Goal: Task Accomplishment & Management: Manage account settings

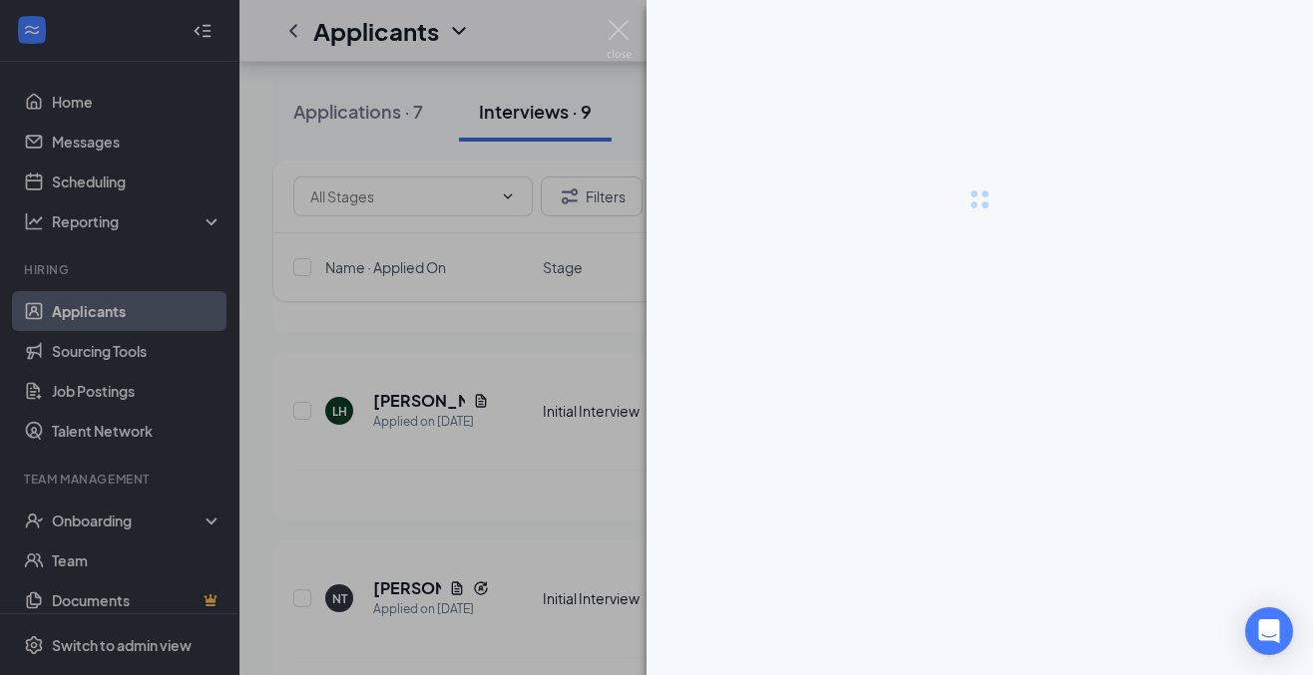
scroll to position [49, 0]
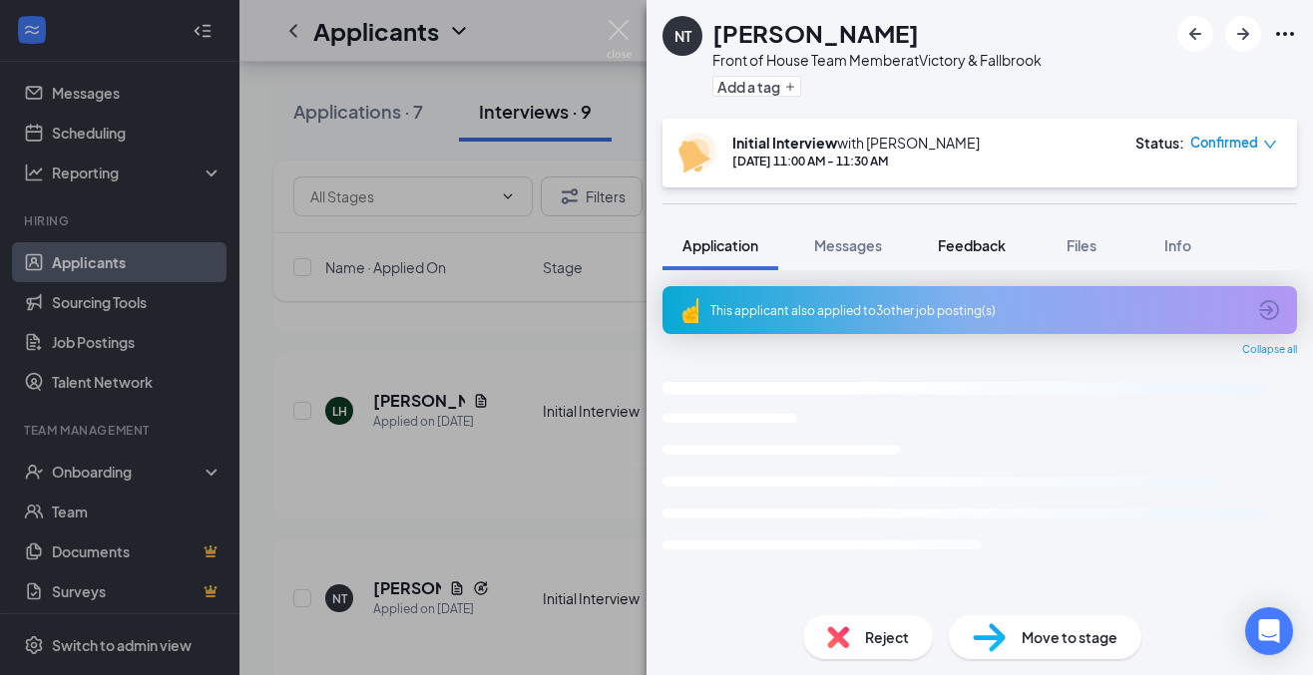
click at [958, 247] on span "Feedback" at bounding box center [972, 245] width 68 height 18
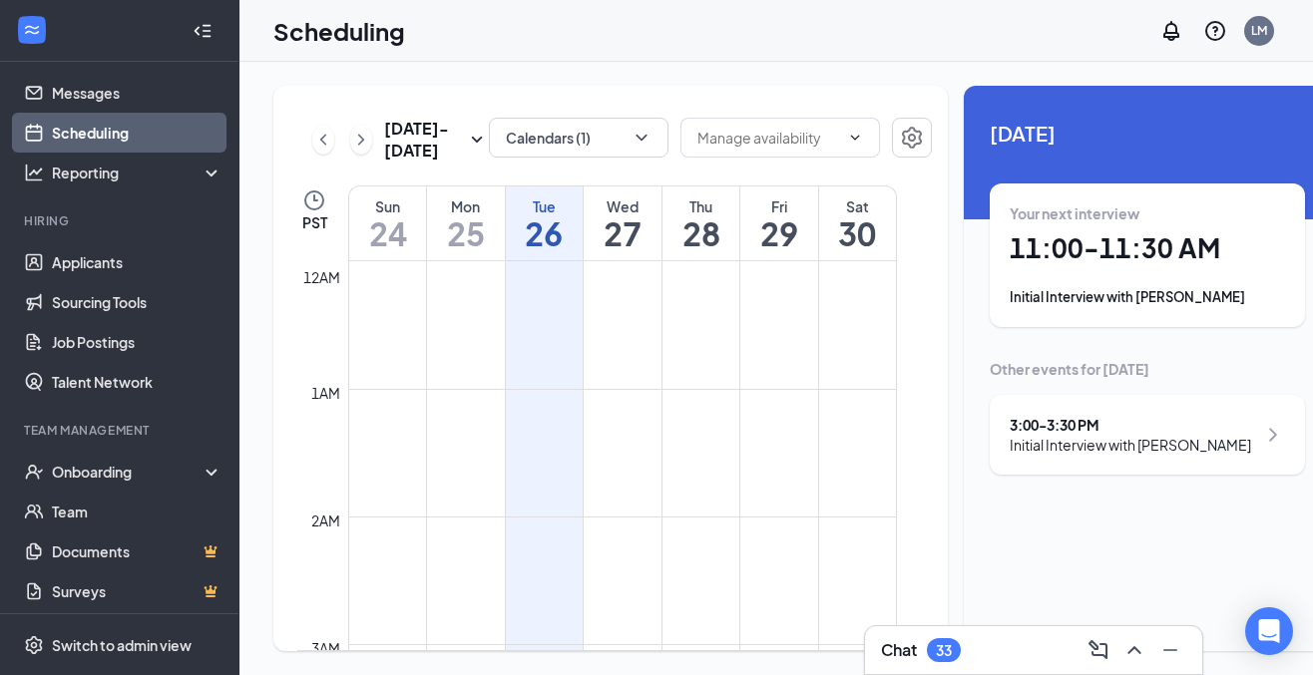
scroll to position [980, 0]
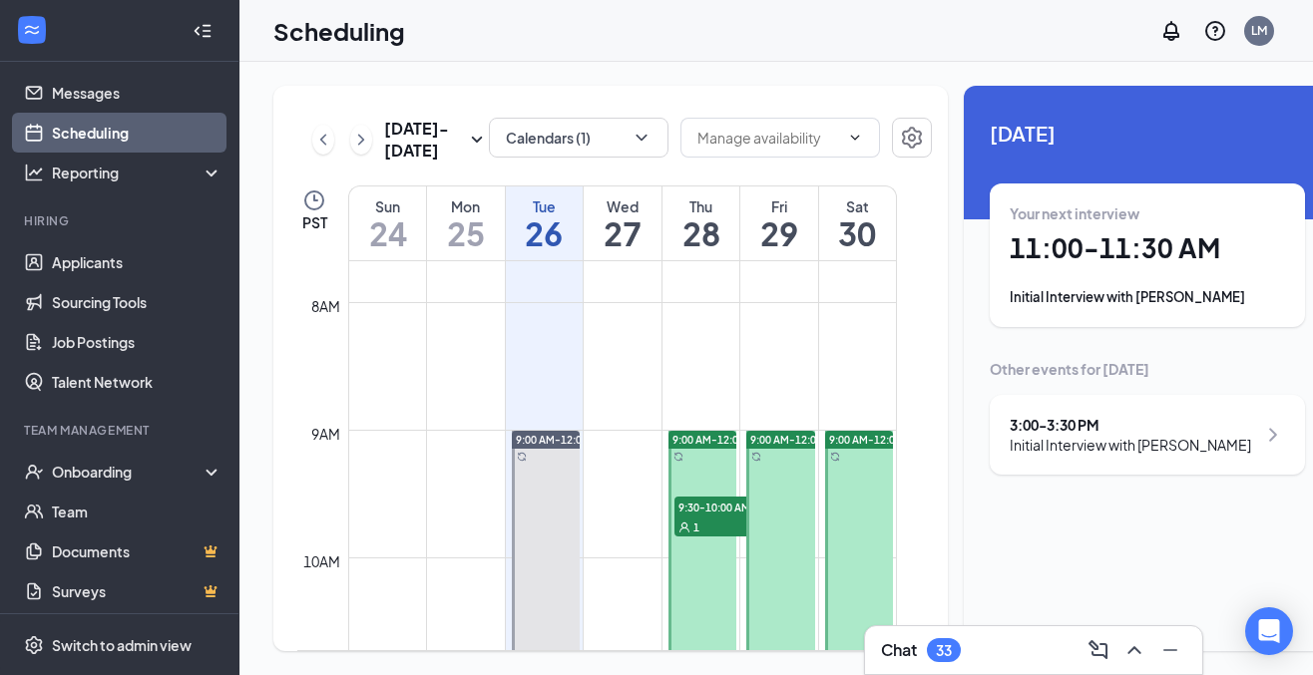
click at [989, 277] on div "Your next interview 11:00 - 11:30 AM Initial Interview with [PERSON_NAME]" at bounding box center [1146, 256] width 315 height 144
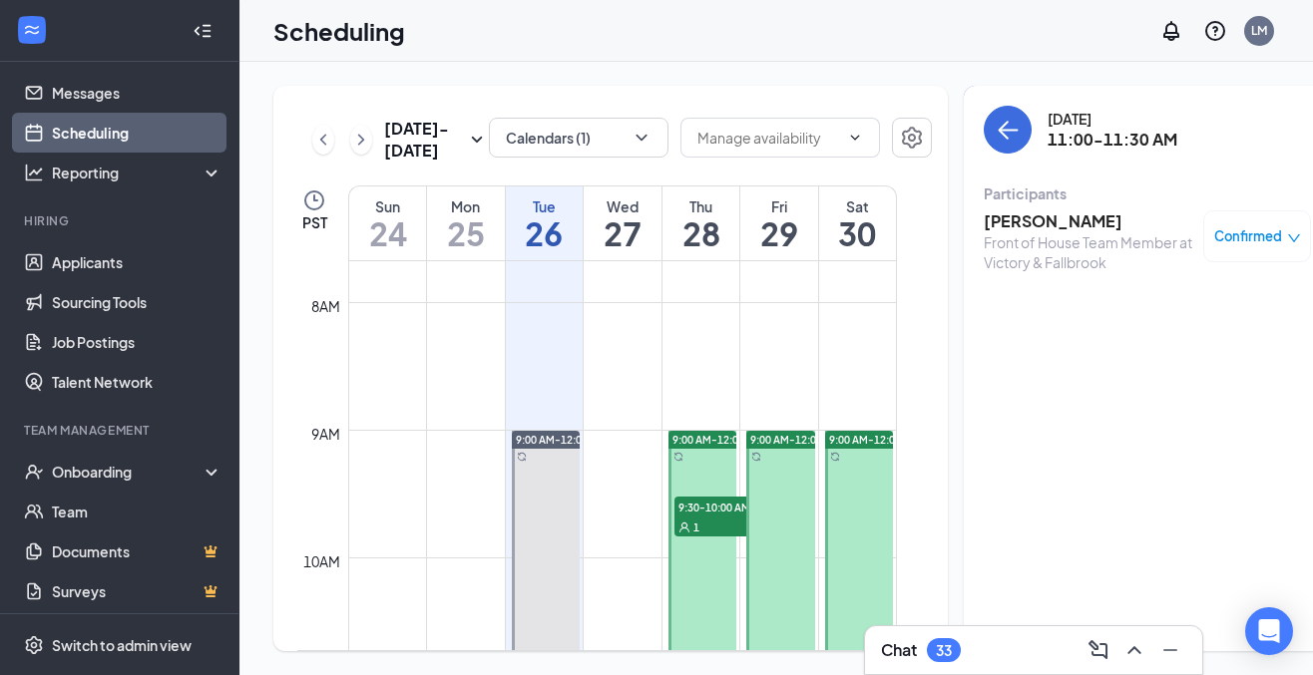
click at [989, 277] on div "Your current interview 11:00 - 11:30 AM Initial Interview with [PERSON_NAME]" at bounding box center [1146, 256] width 315 height 144
click at [963, 277] on div "Unavailable in basic plan [DATE] Your current interview 11:00 - 11:30 AM Initia…" at bounding box center [1146, 368] width 367 height 565
click at [983, 277] on div "[PERSON_NAME] Front of House Team Member at Victory & Fallbrook Confirmed" at bounding box center [1146, 241] width 327 height 76
drag, startPoint x: 958, startPoint y: 277, endPoint x: 1032, endPoint y: 238, distance: 83.4
click at [1032, 238] on div "[PERSON_NAME] Front of House Team Member at Victory & Fallbrook Confirmed" at bounding box center [1146, 241] width 327 height 76
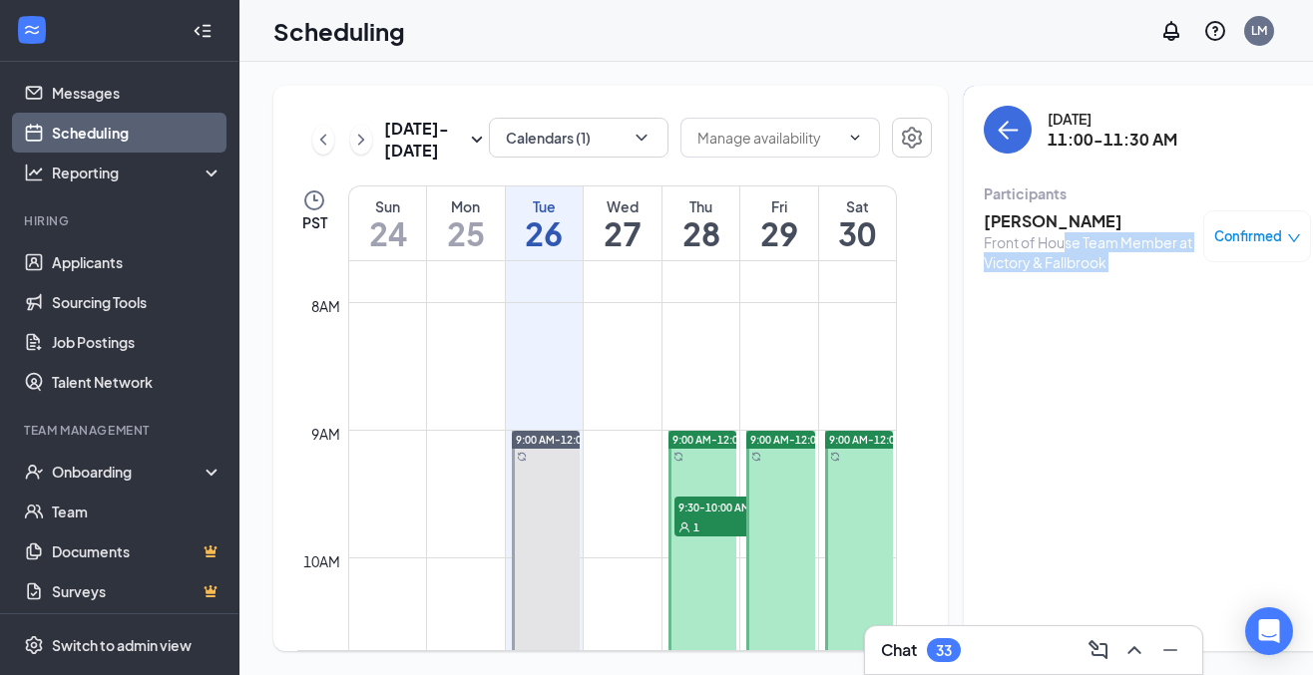
click at [1025, 239] on div "Front of House Team Member at Victory & Fallbrook" at bounding box center [1087, 252] width 209 height 40
click at [1025, 240] on div "Front of House Team Member at Victory & Fallbrook" at bounding box center [1087, 252] width 209 height 40
click at [1027, 240] on div "Front of House Team Member at Victory & Fallbrook" at bounding box center [1087, 252] width 209 height 40
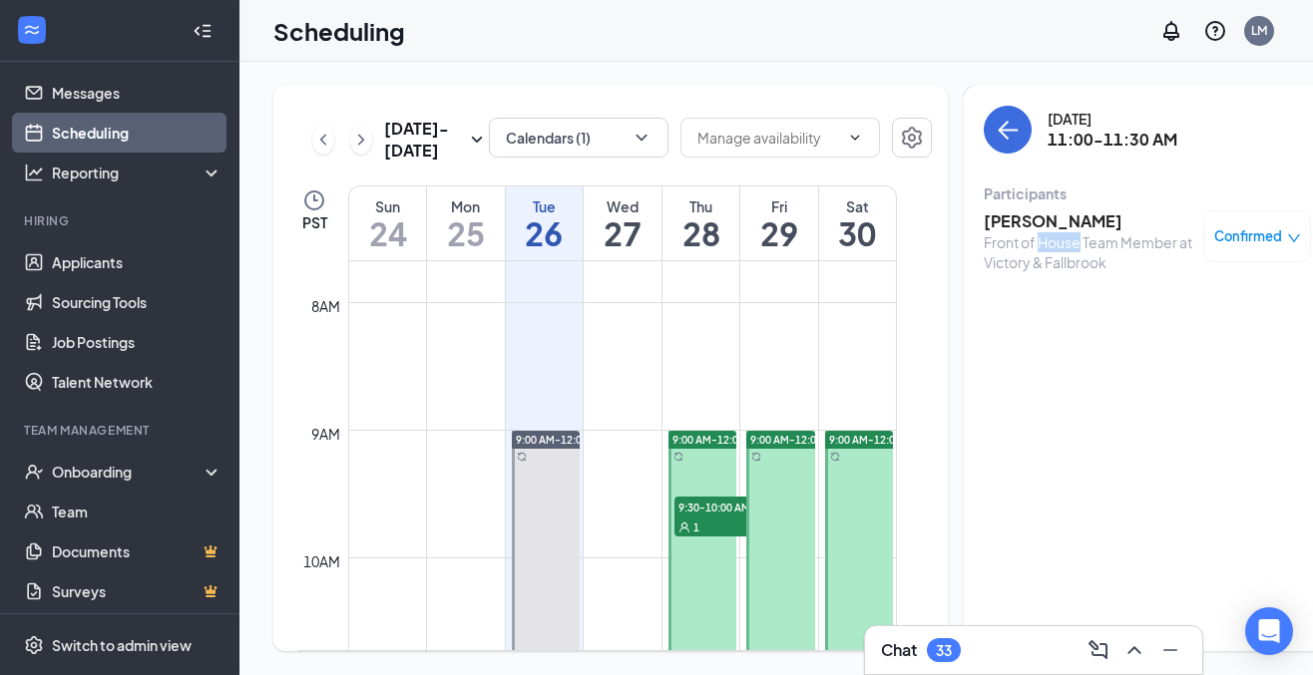
click at [1028, 241] on div "Front of House Team Member at Victory & Fallbrook" at bounding box center [1087, 252] width 209 height 40
click at [1028, 242] on div "Front of House Team Member at Victory & Fallbrook" at bounding box center [1087, 252] width 209 height 40
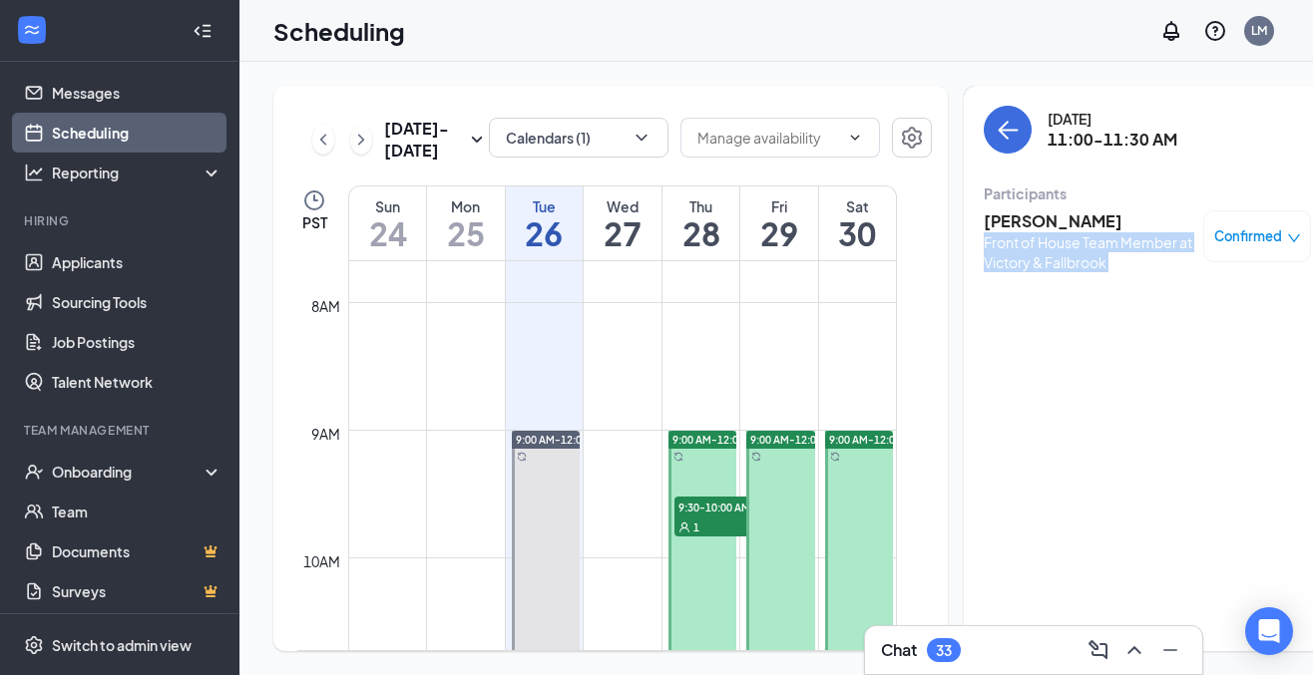
click at [1027, 243] on div "Front of House Team Member at Victory & Fallbrook" at bounding box center [1087, 252] width 209 height 40
click at [1027, 242] on div "Front of House Team Member at Victory & Fallbrook" at bounding box center [1087, 252] width 209 height 40
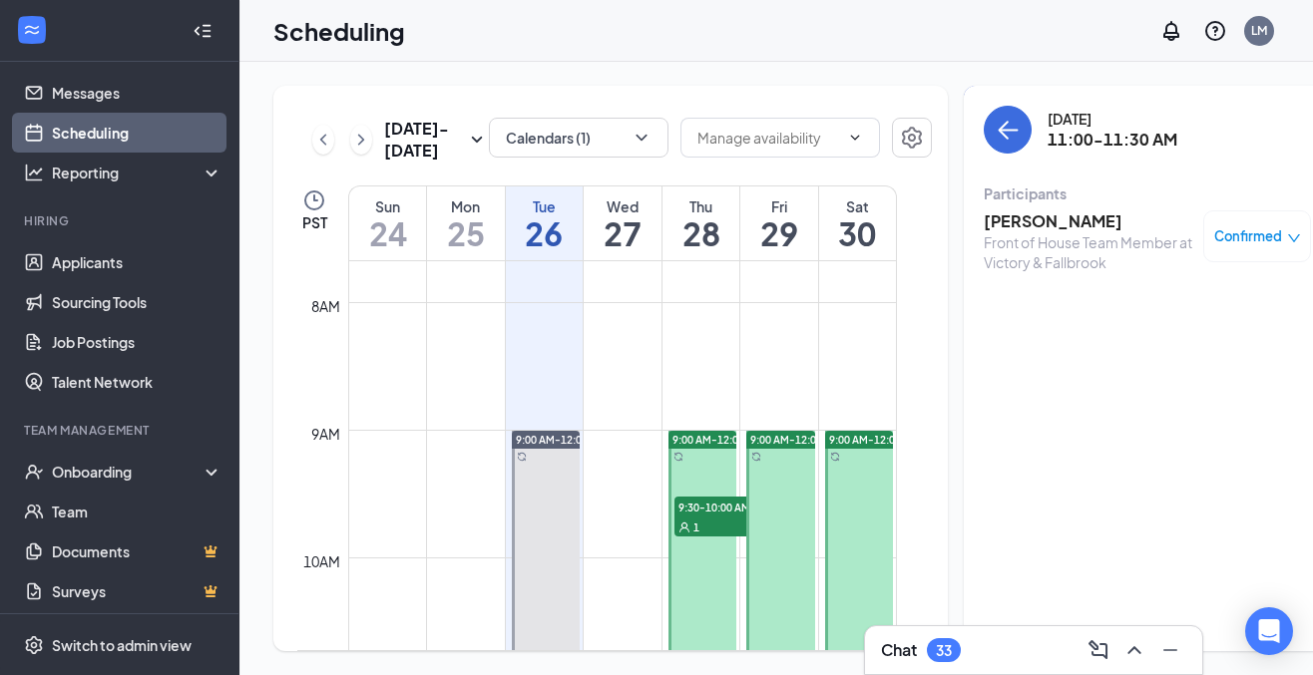
click at [1027, 242] on div "Front of House Team Member at Victory & Fallbrook" at bounding box center [1087, 252] width 209 height 40
drag, startPoint x: 1035, startPoint y: 249, endPoint x: 1024, endPoint y: 249, distance: 11.0
click at [1024, 249] on div "Front of House Team Member at Victory & Fallbrook" at bounding box center [1087, 252] width 209 height 40
drag, startPoint x: 1024, startPoint y: 249, endPoint x: 1036, endPoint y: 255, distance: 13.4
click at [1036, 255] on div "Front of House Team Member at Victory & Fallbrook" at bounding box center [1087, 252] width 209 height 40
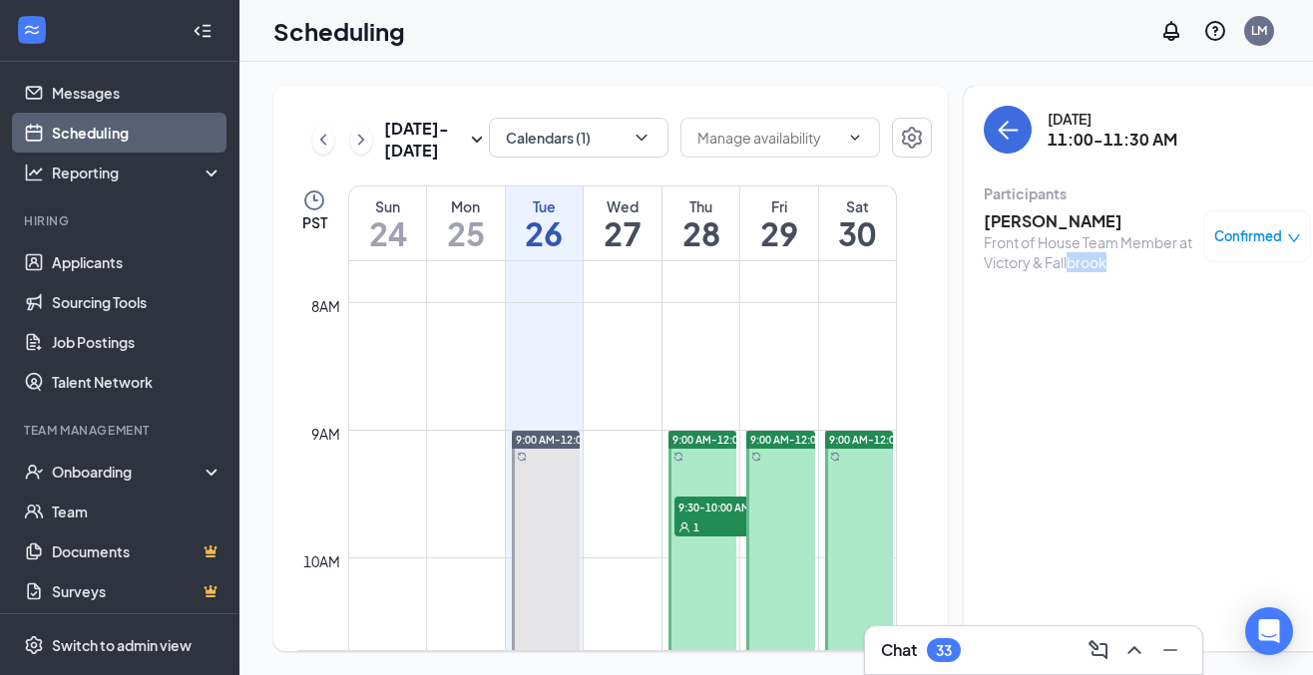
drag, startPoint x: 1036, startPoint y: 255, endPoint x: 1047, endPoint y: 249, distance: 12.5
click at [1047, 249] on div "Front of House Team Member at Victory & Fallbrook" at bounding box center [1087, 252] width 209 height 40
click at [1044, 247] on div "Front of House Team Member at Victory & Fallbrook" at bounding box center [1087, 252] width 209 height 40
click at [1053, 248] on div "Front of House Team Member at Victory & Fallbrook" at bounding box center [1087, 252] width 209 height 40
click at [95, 269] on link "Applicants" at bounding box center [137, 262] width 171 height 40
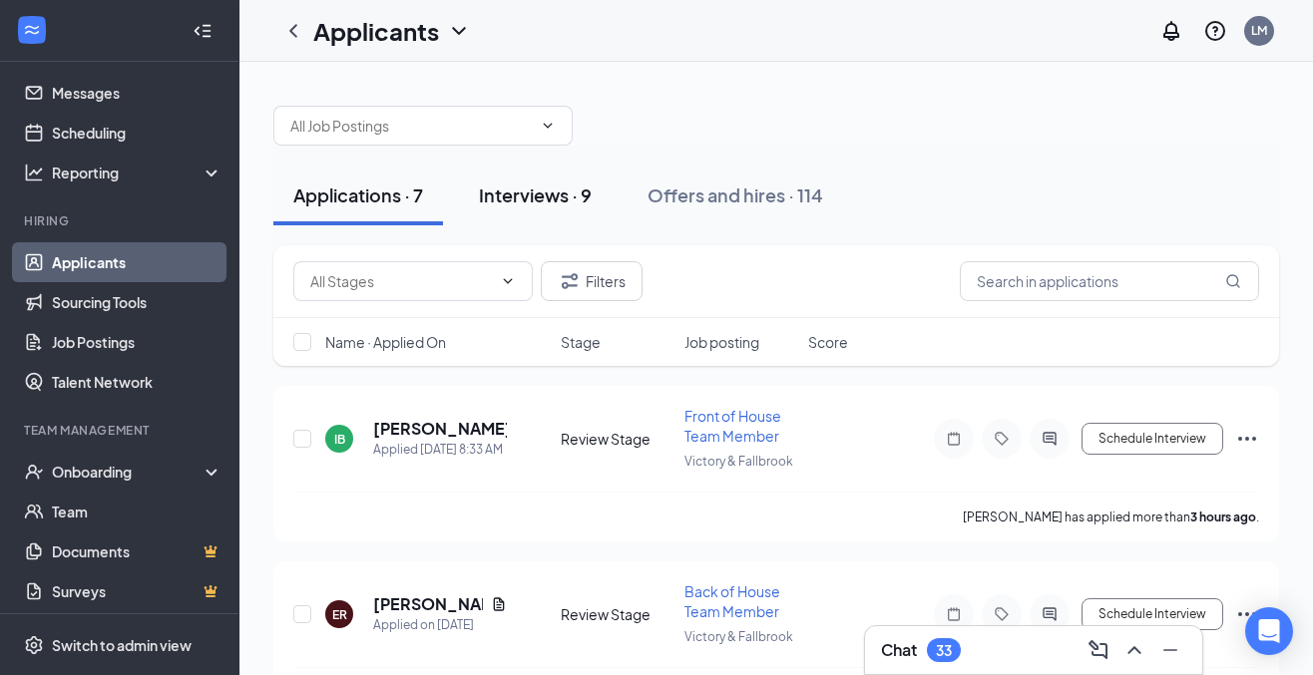
click at [548, 192] on div "Interviews · 9" at bounding box center [535, 195] width 113 height 25
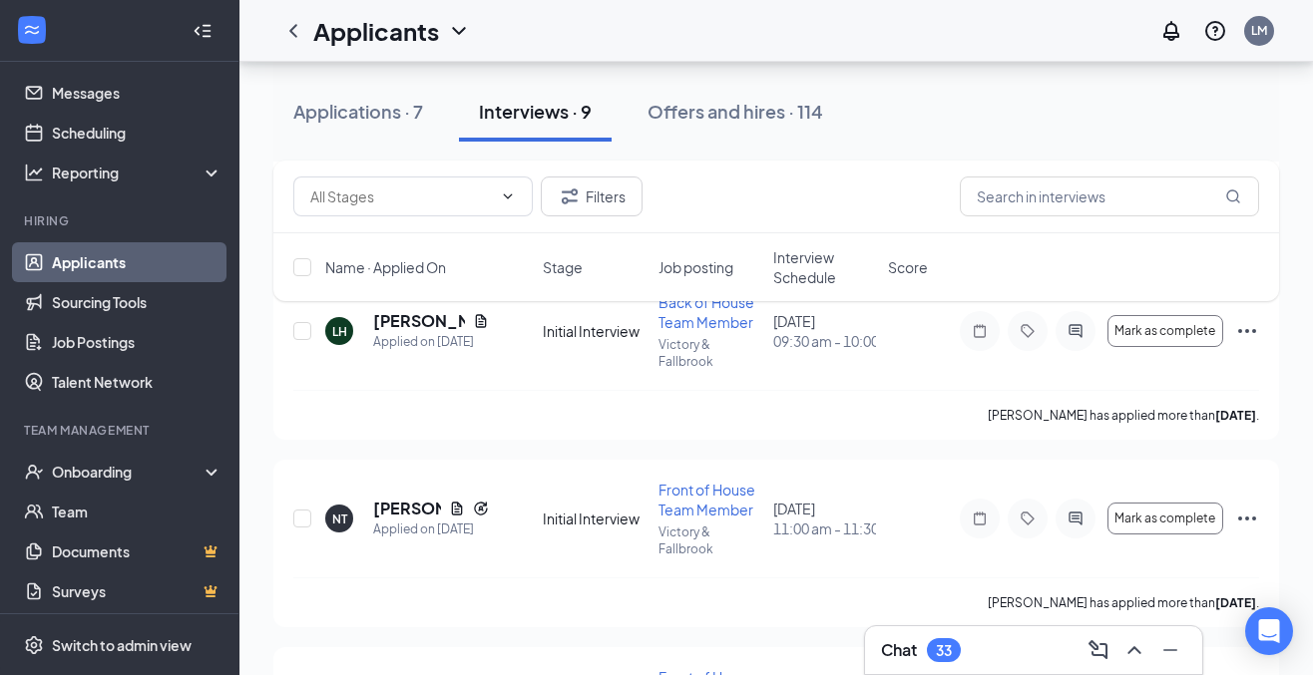
scroll to position [366, 0]
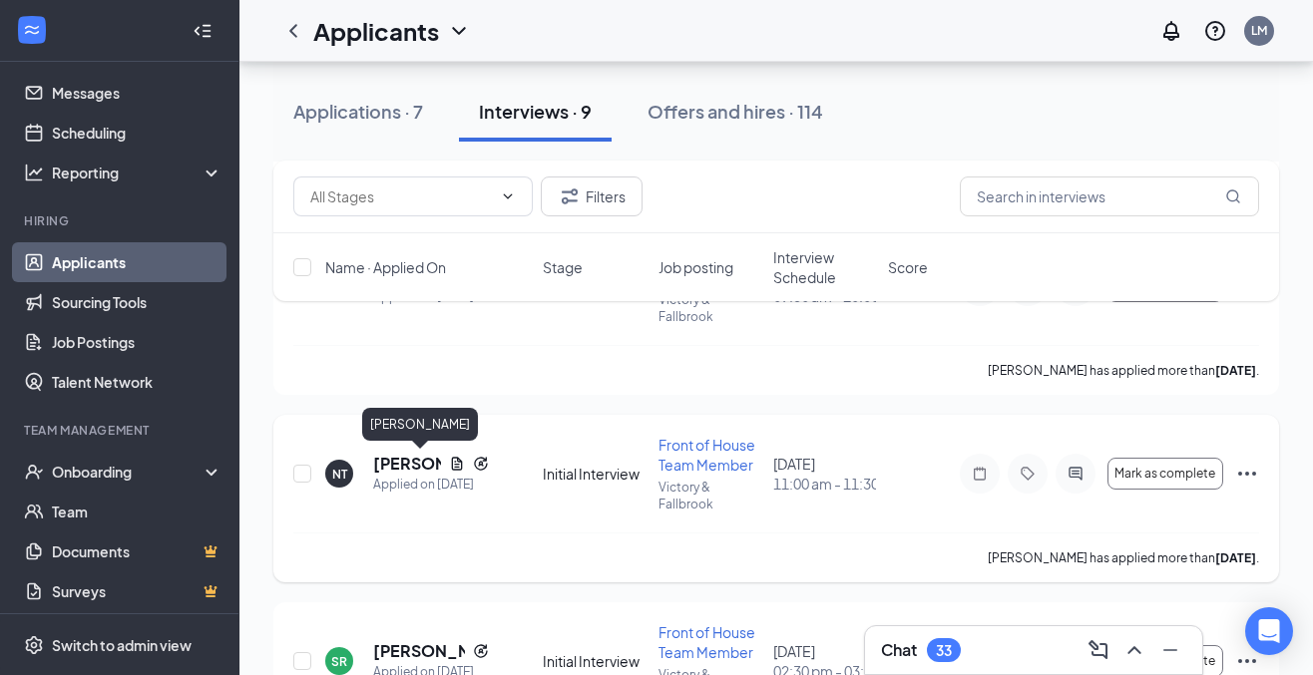
click at [390, 465] on h5 "[PERSON_NAME]" at bounding box center [407, 464] width 68 height 22
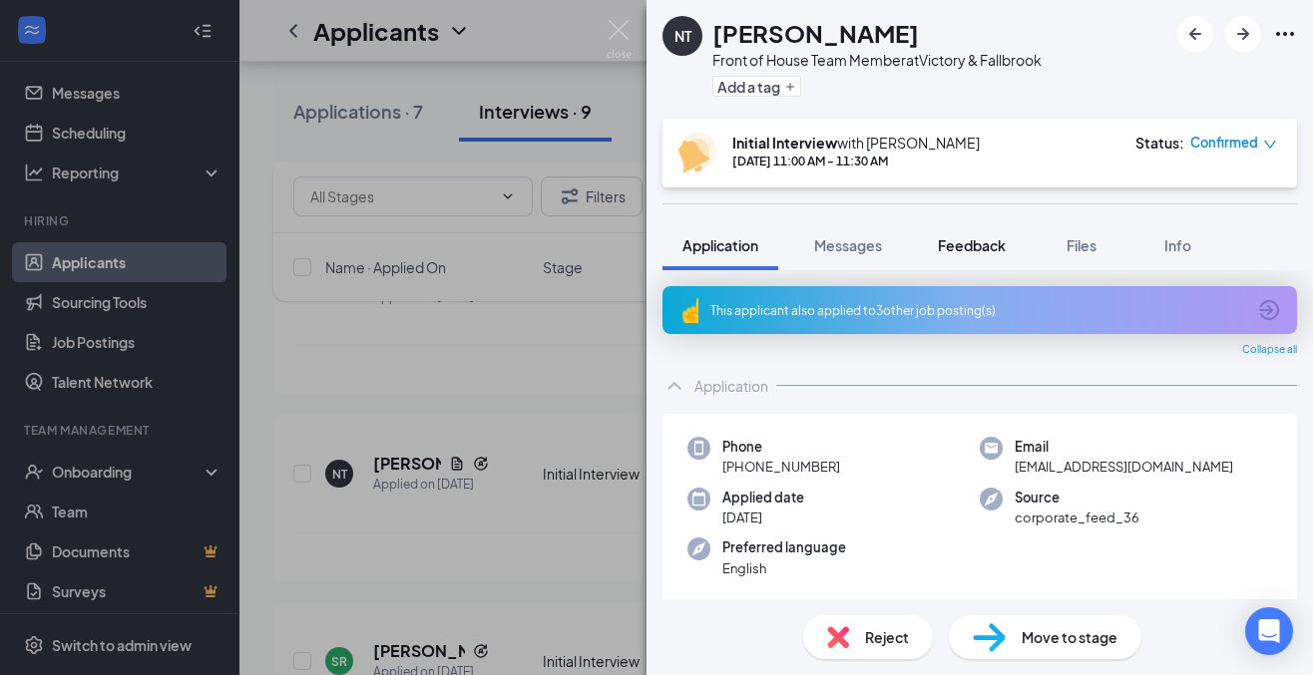
click at [988, 237] on span "Feedback" at bounding box center [972, 245] width 68 height 18
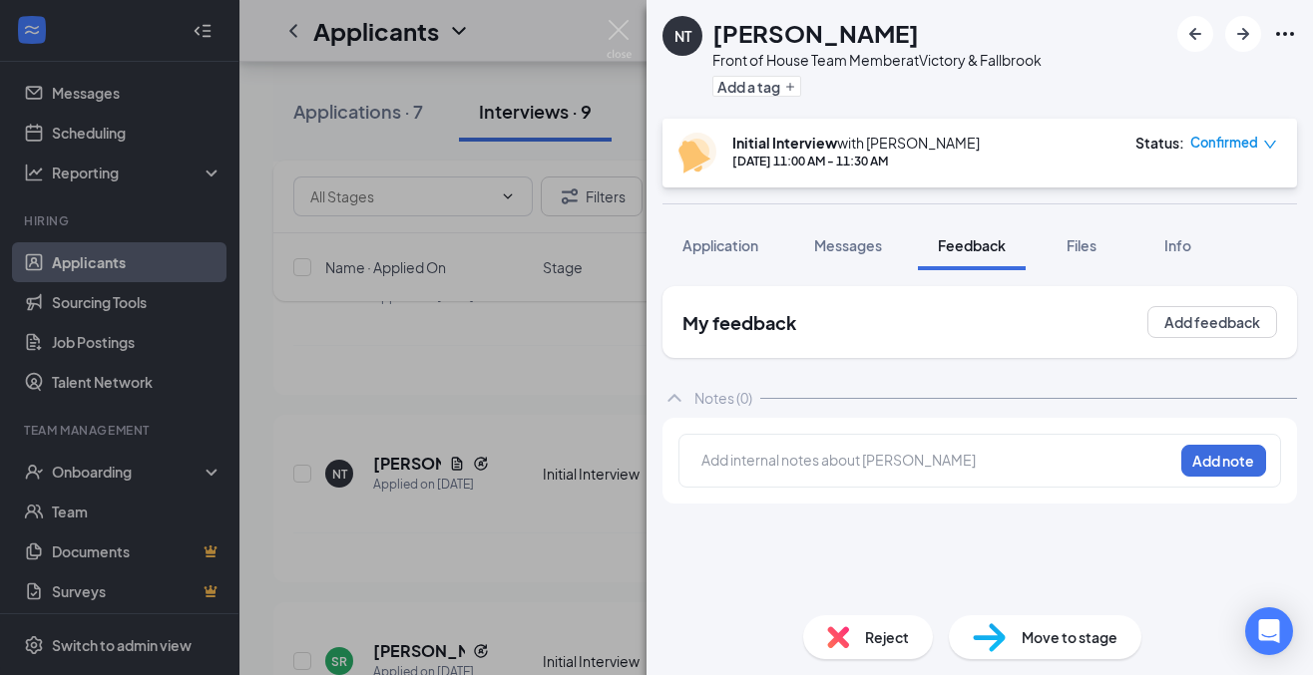
click at [796, 458] on div at bounding box center [937, 460] width 470 height 21
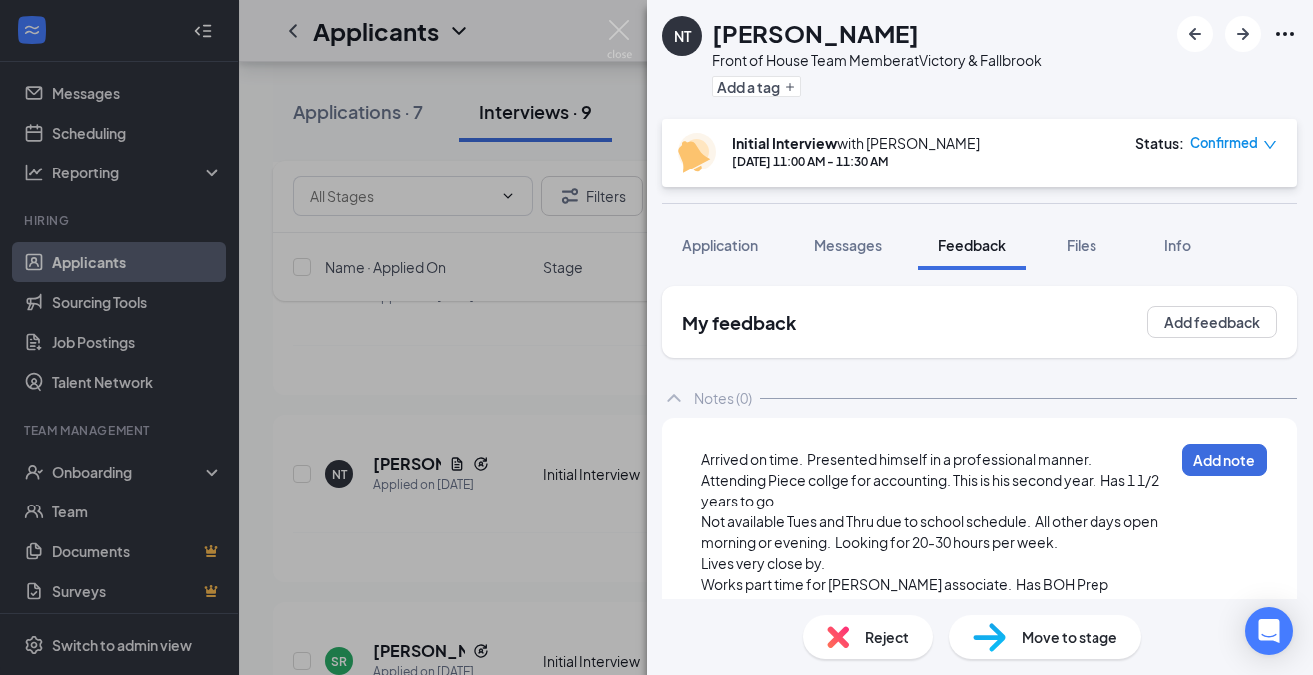
scroll to position [16, 0]
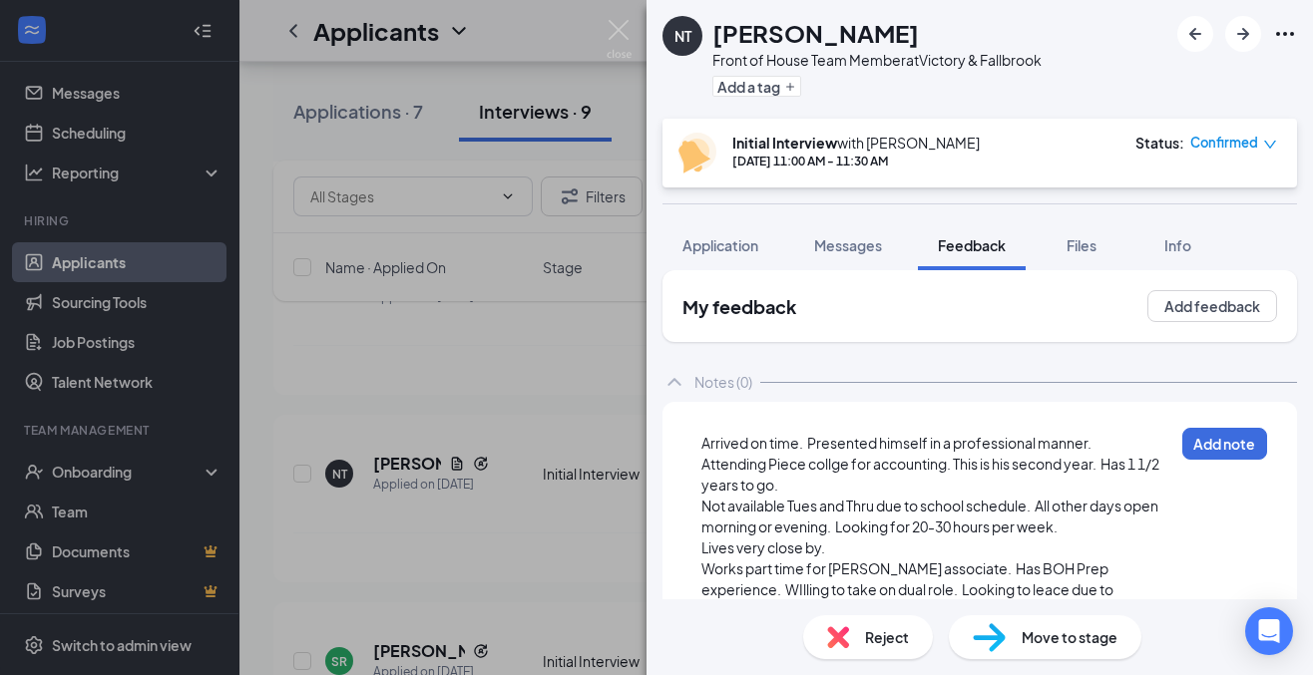
click at [764, 550] on span "Lives very close by." at bounding box center [763, 548] width 124 height 18
click at [856, 550] on div "Lives close by." at bounding box center [937, 548] width 472 height 21
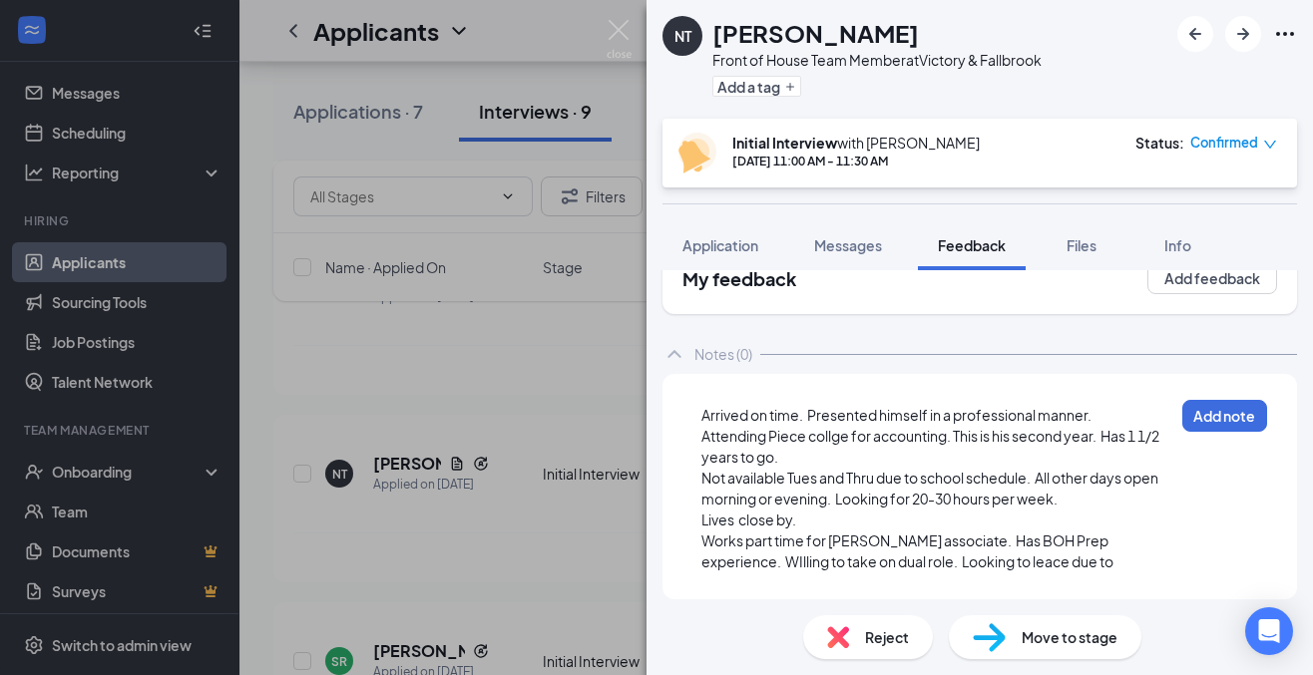
click at [890, 541] on span "Works part time for [PERSON_NAME] associate. Has BOH Prep experience. WIlling t…" at bounding box center [907, 551] width 412 height 39
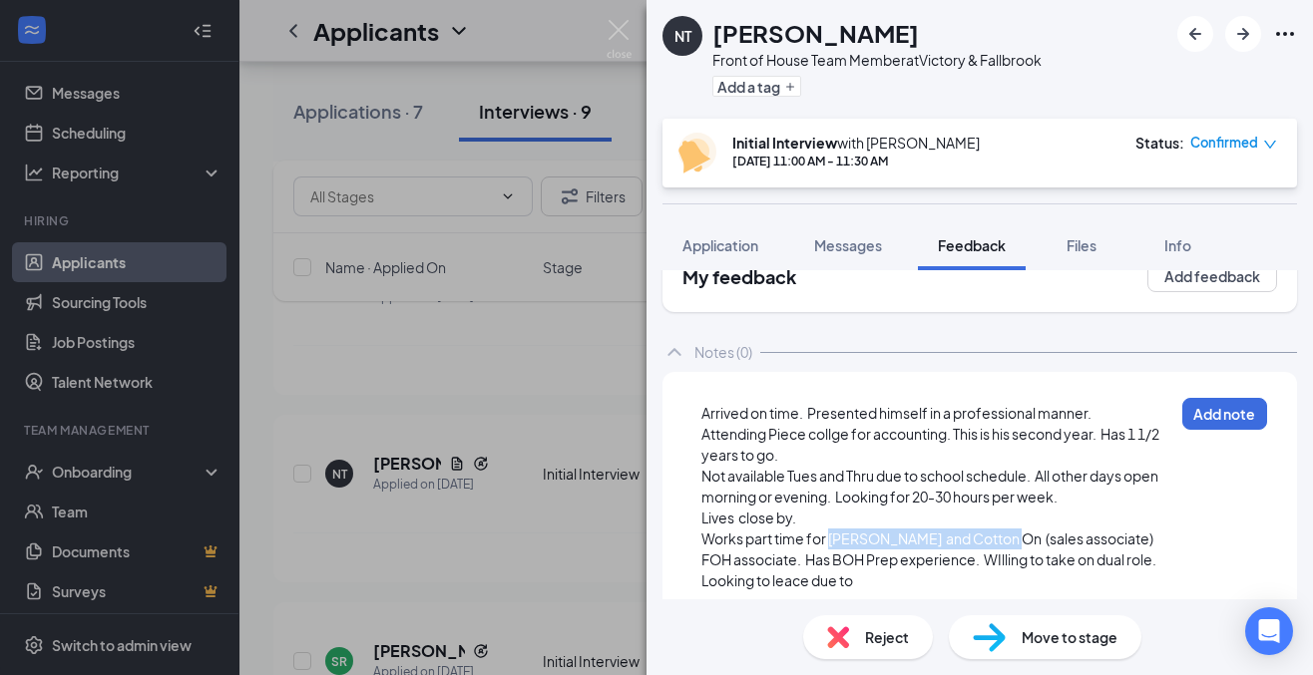
drag, startPoint x: 831, startPoint y: 538, endPoint x: 999, endPoint y: 541, distance: 168.6
click at [999, 541] on span "Works part time for [PERSON_NAME] and Cotton On (sales associate) FOH associate…" at bounding box center [930, 560] width 459 height 60
click at [1014, 543] on span "Works part time for Cotton On , sales associate) FOH associate. Has BOH Prep ex…" at bounding box center [934, 560] width 466 height 60
click at [867, 582] on div "Works part time for Cotton On , sales associate and [PERSON_NAME] as FOH associ…" at bounding box center [937, 560] width 472 height 63
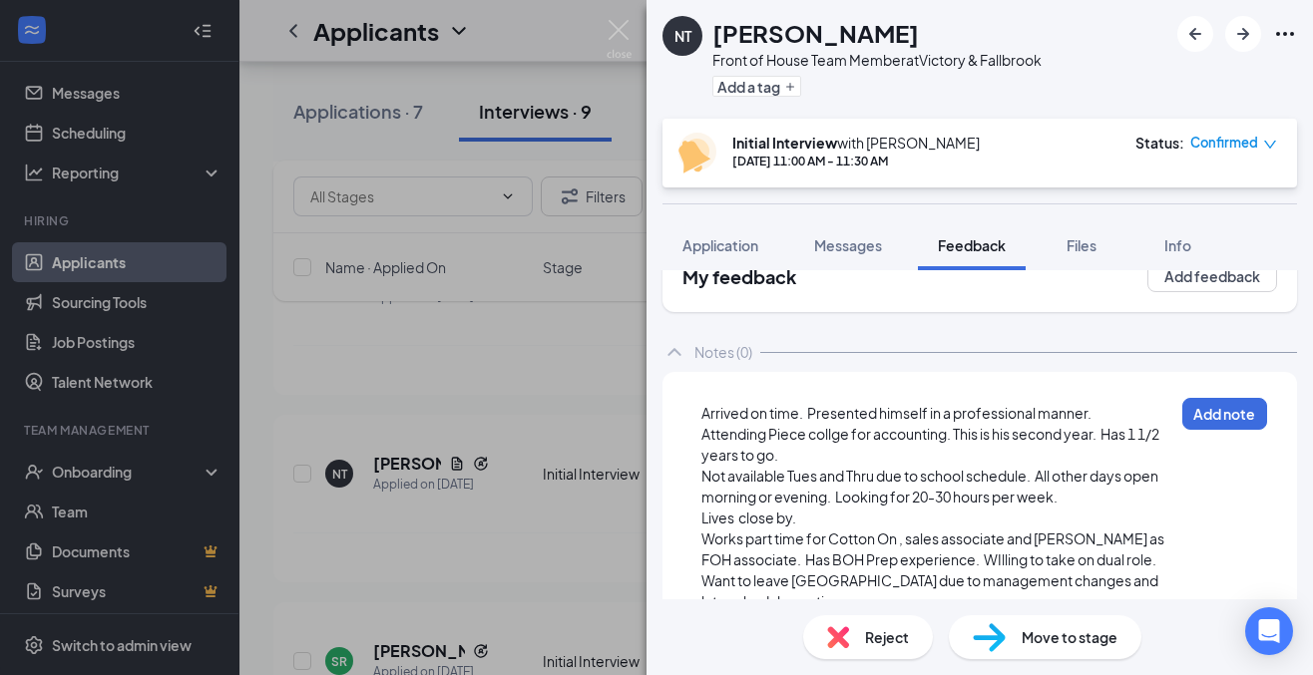
scroll to position [58, 0]
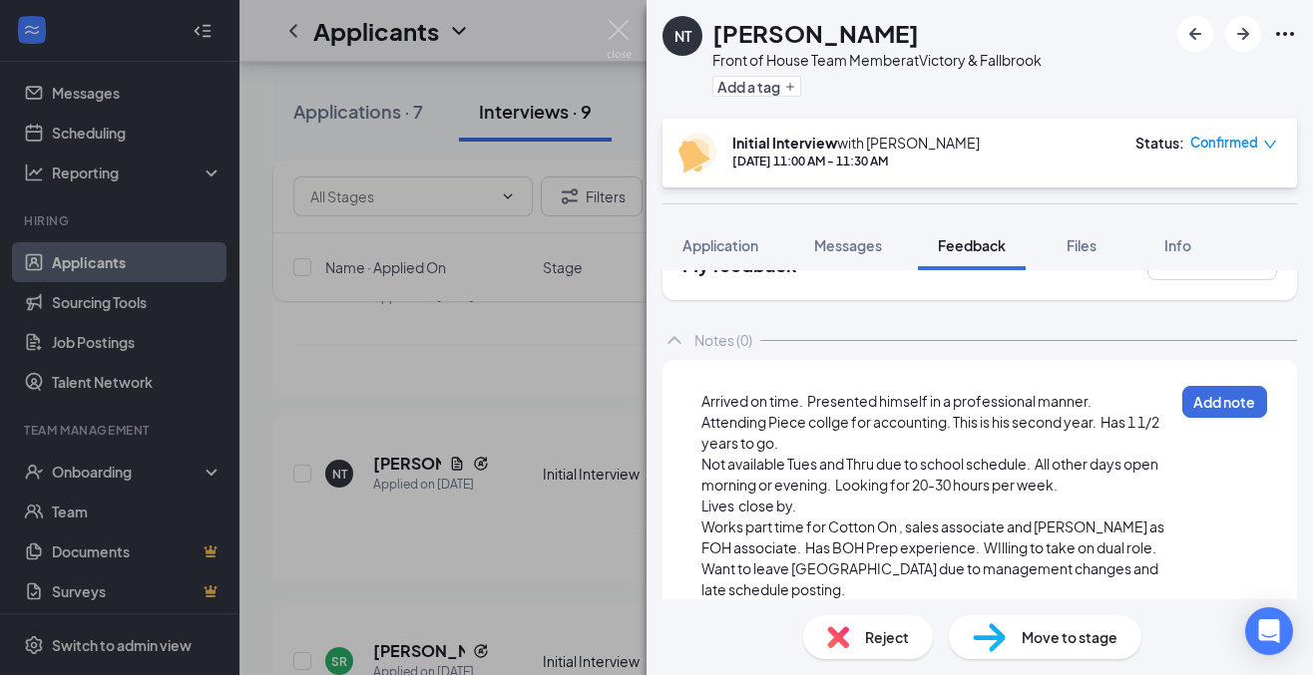
click at [784, 590] on div "Works part time for Cotton On , sales associate and [PERSON_NAME] as FOH associ…" at bounding box center [937, 559] width 472 height 84
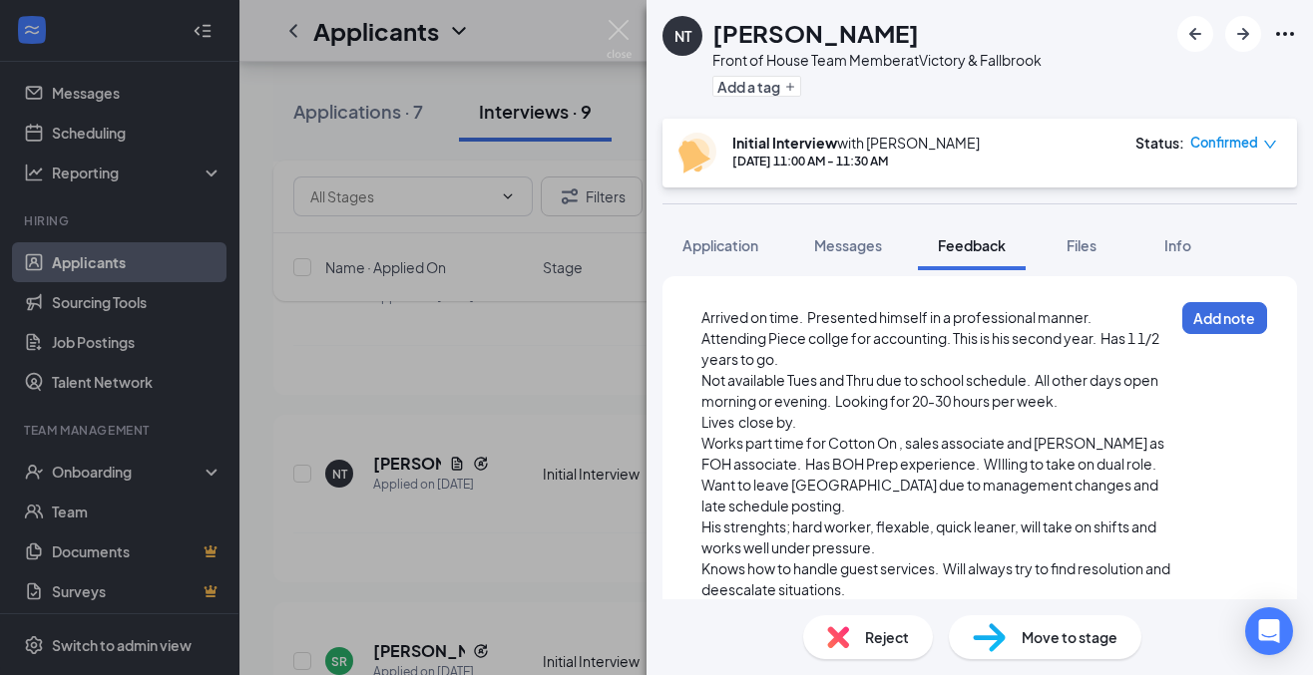
scroll to position [162, 0]
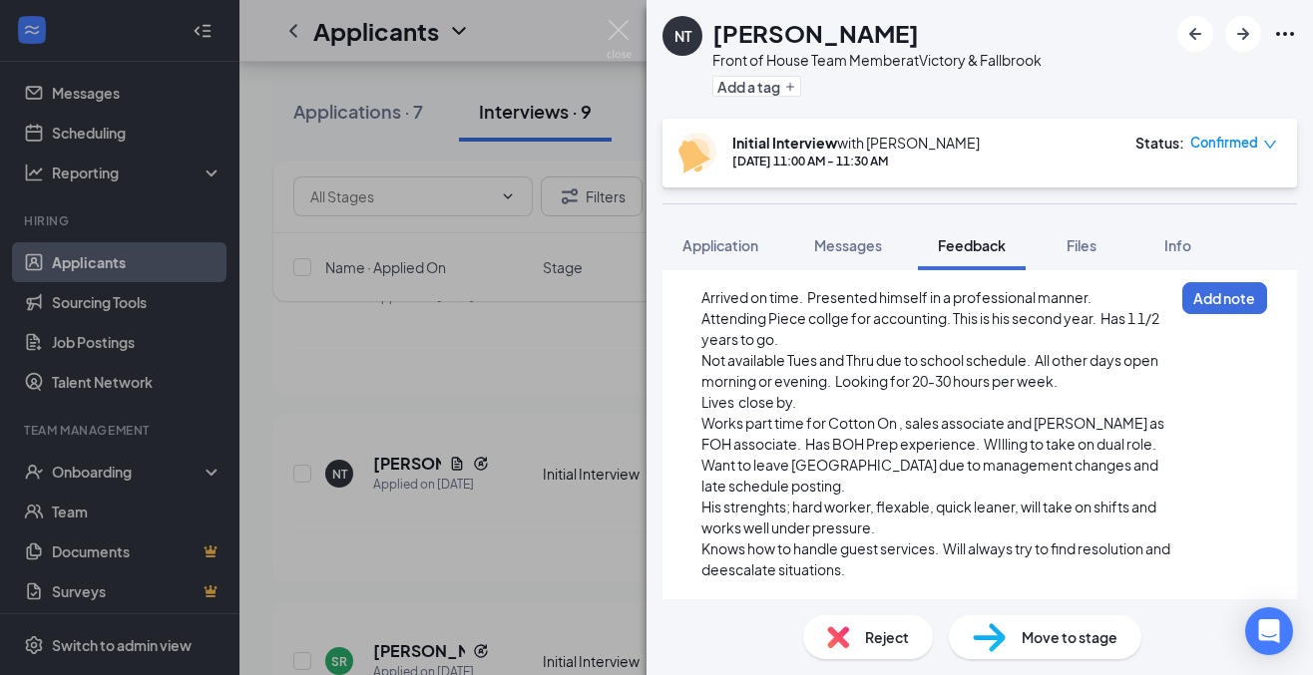
click at [1104, 301] on div "Arrived on time. Presented himself in a professional manner." at bounding box center [937, 297] width 472 height 21
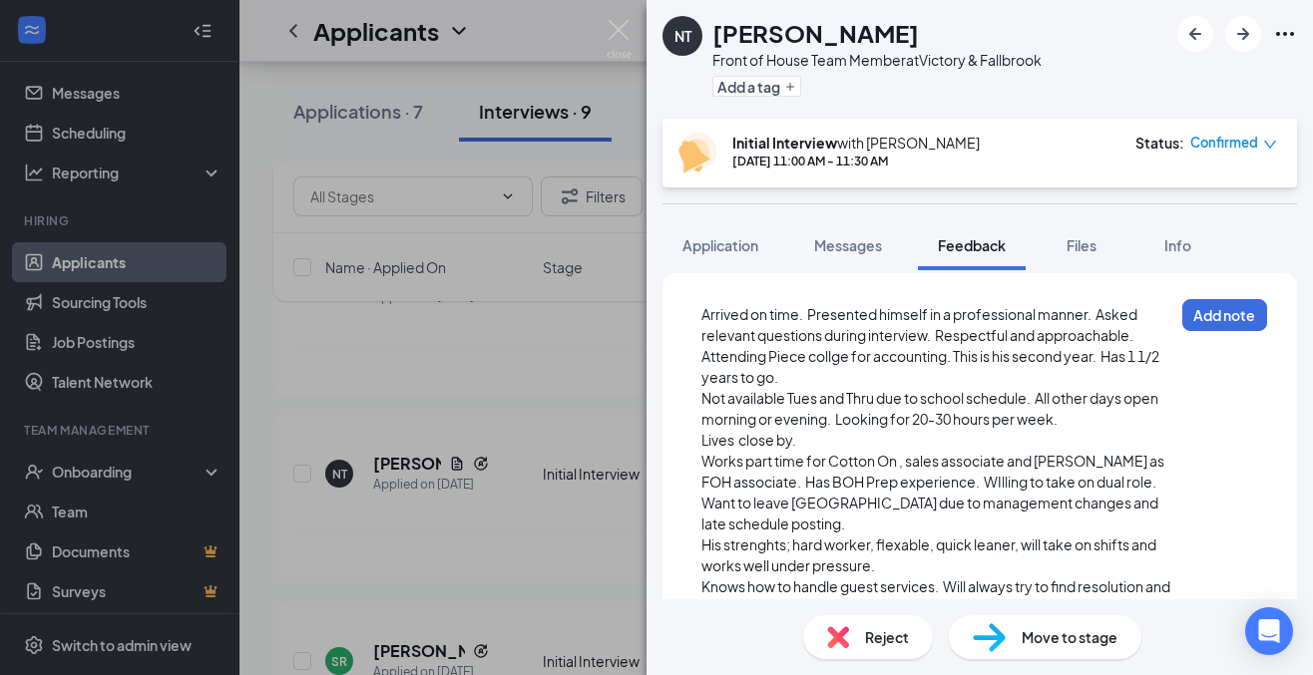
scroll to position [127, 0]
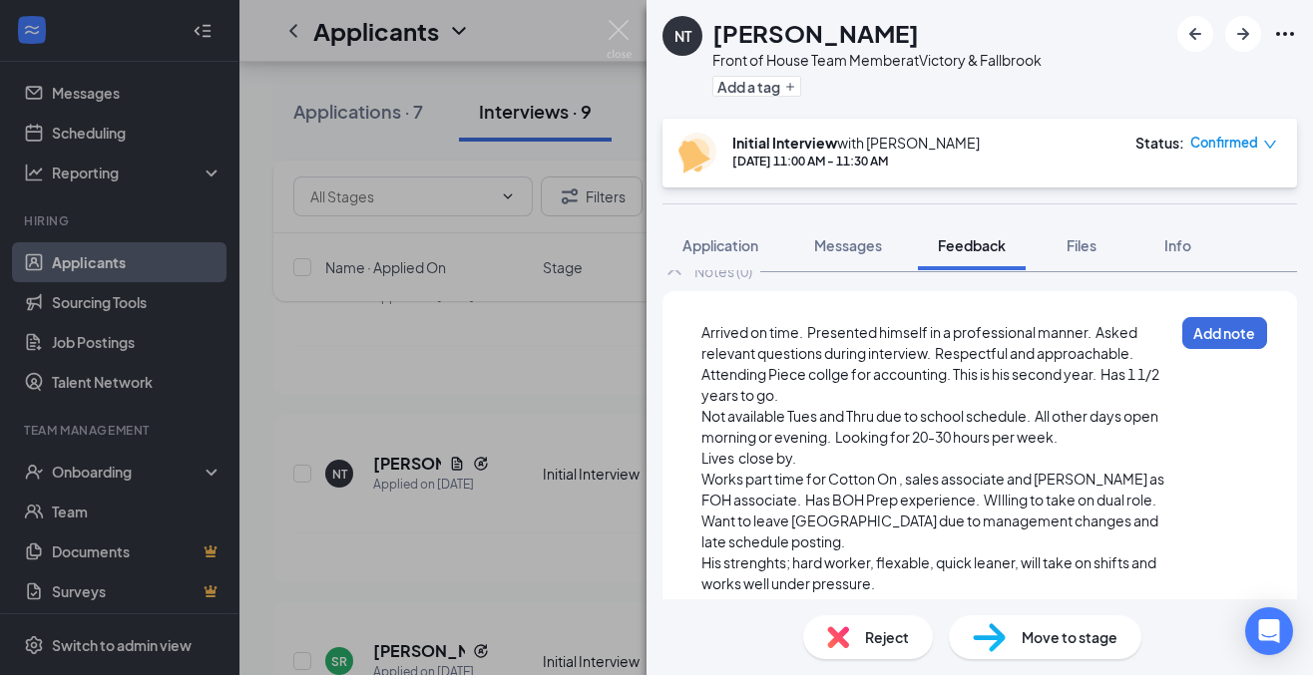
click at [959, 374] on span "Attending Piece collge for accounting. This is his second year. Has 1 1/2 years…" at bounding box center [931, 384] width 460 height 39
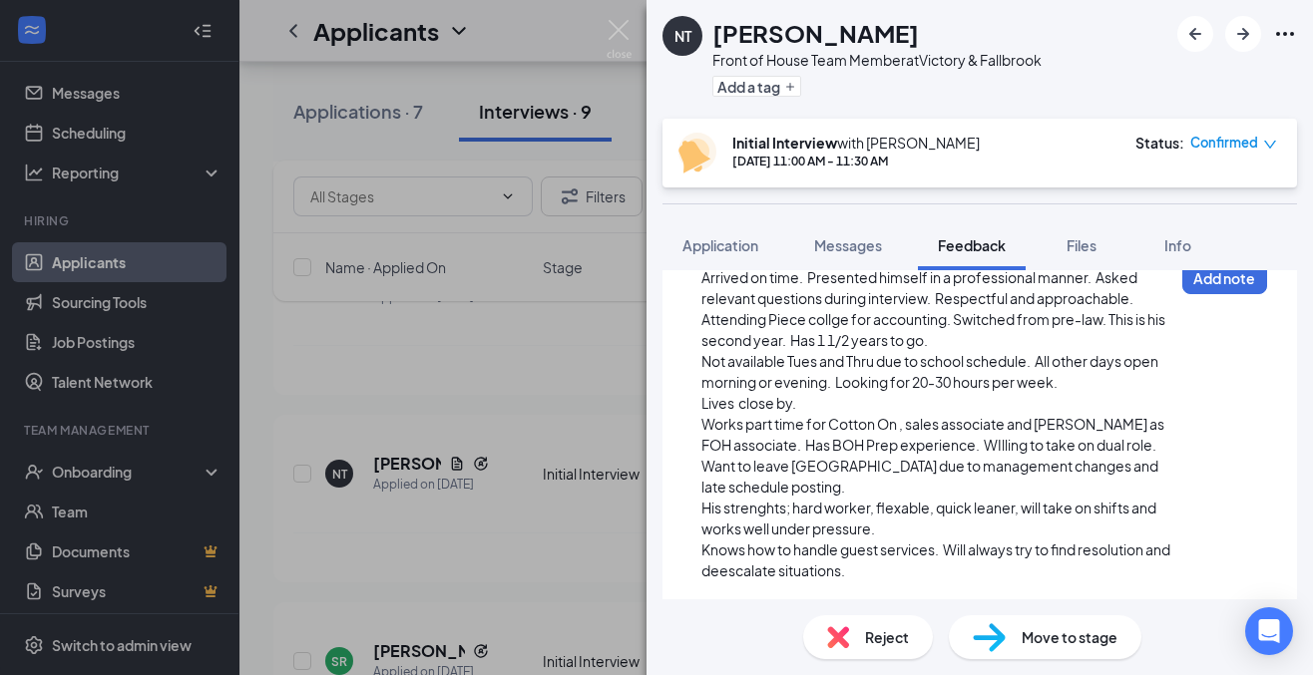
scroll to position [187, 0]
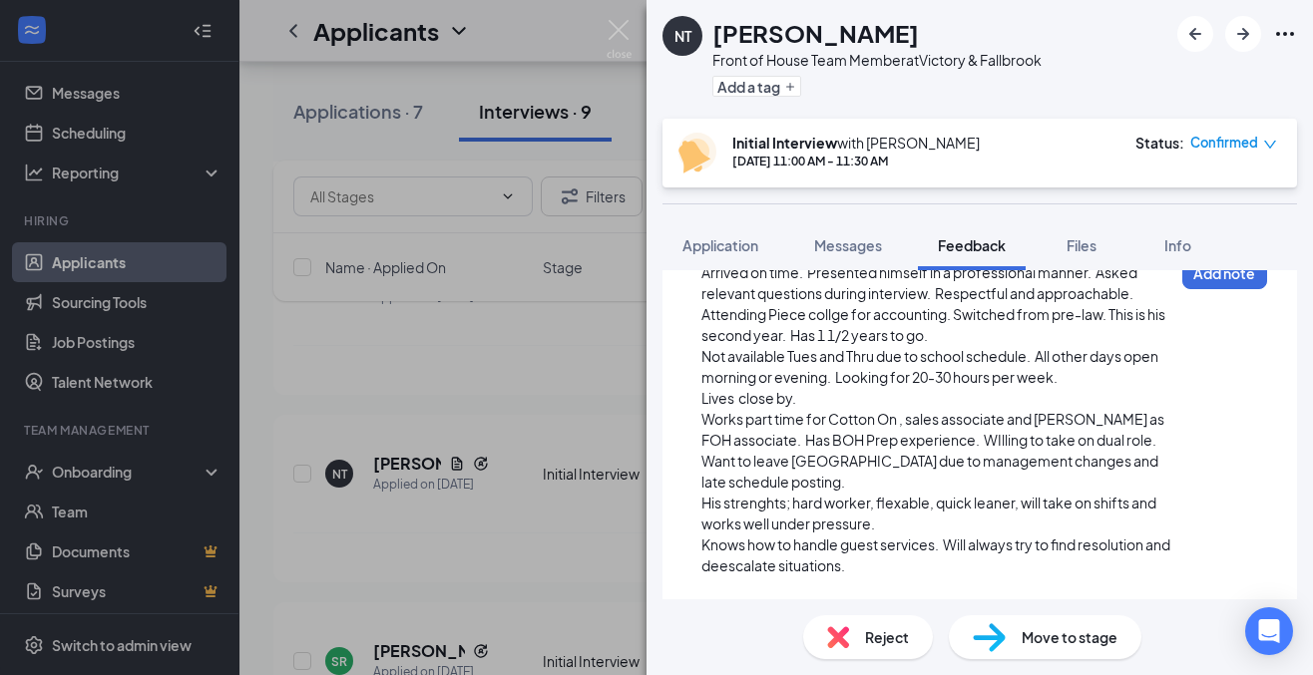
click at [877, 358] on span "Not available Tues and Thru due to school schedule. All other days open morning…" at bounding box center [930, 366] width 459 height 39
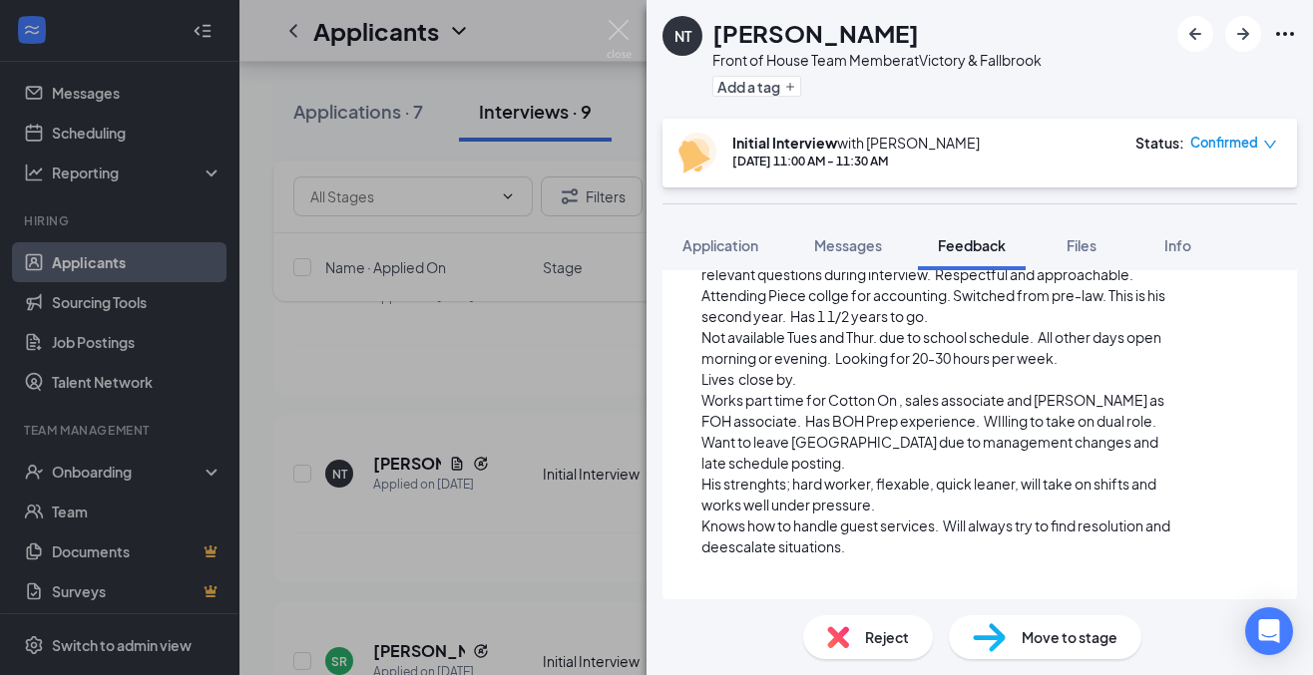
scroll to position [213, 0]
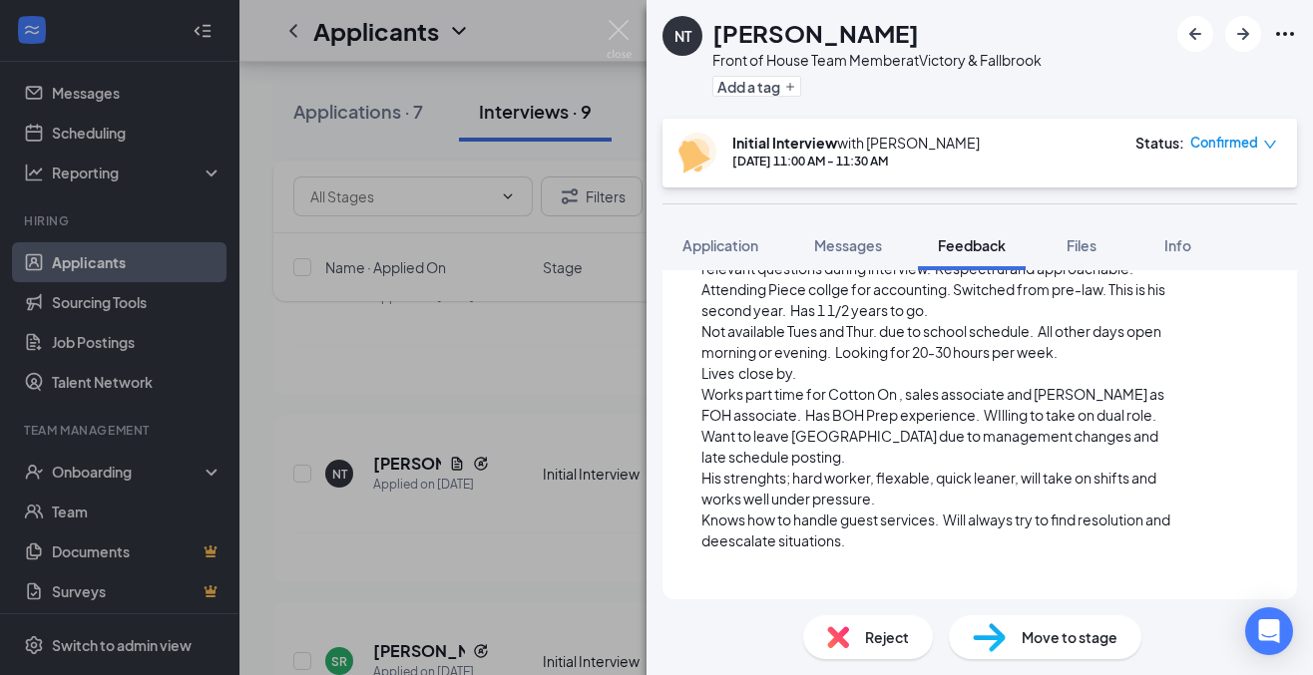
click at [1166, 410] on span "Works part time for Cotton On , sales associate and [PERSON_NAME] as FOH associ…" at bounding box center [933, 425] width 465 height 81
click at [769, 458] on div "Works part time for Cotton On , sales associate and [PERSON_NAME] as FOH associ…" at bounding box center [937, 426] width 472 height 84
click at [878, 543] on span "Knows how to handle guest services. Will always try to find resolution and dees…" at bounding box center [936, 530] width 471 height 39
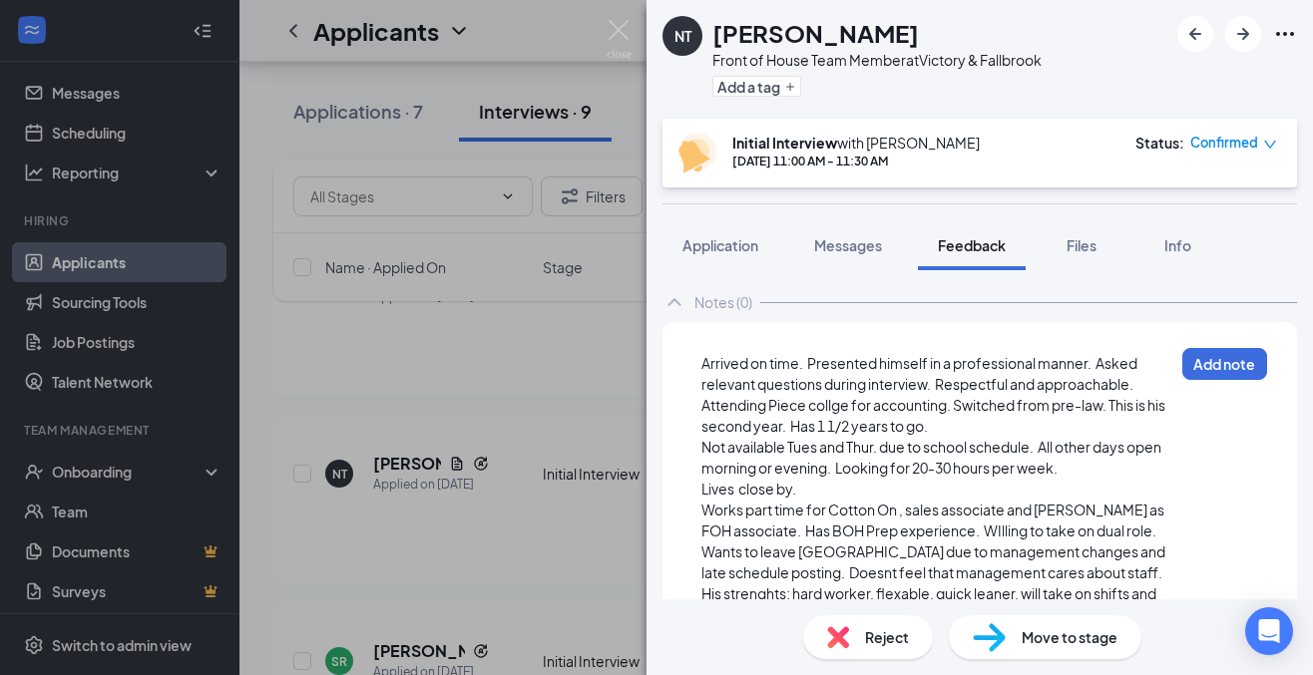
scroll to position [99, 0]
click at [702, 403] on span "Attending Piece collge for accounting. Switched from pre-law. This is his secon…" at bounding box center [934, 412] width 466 height 39
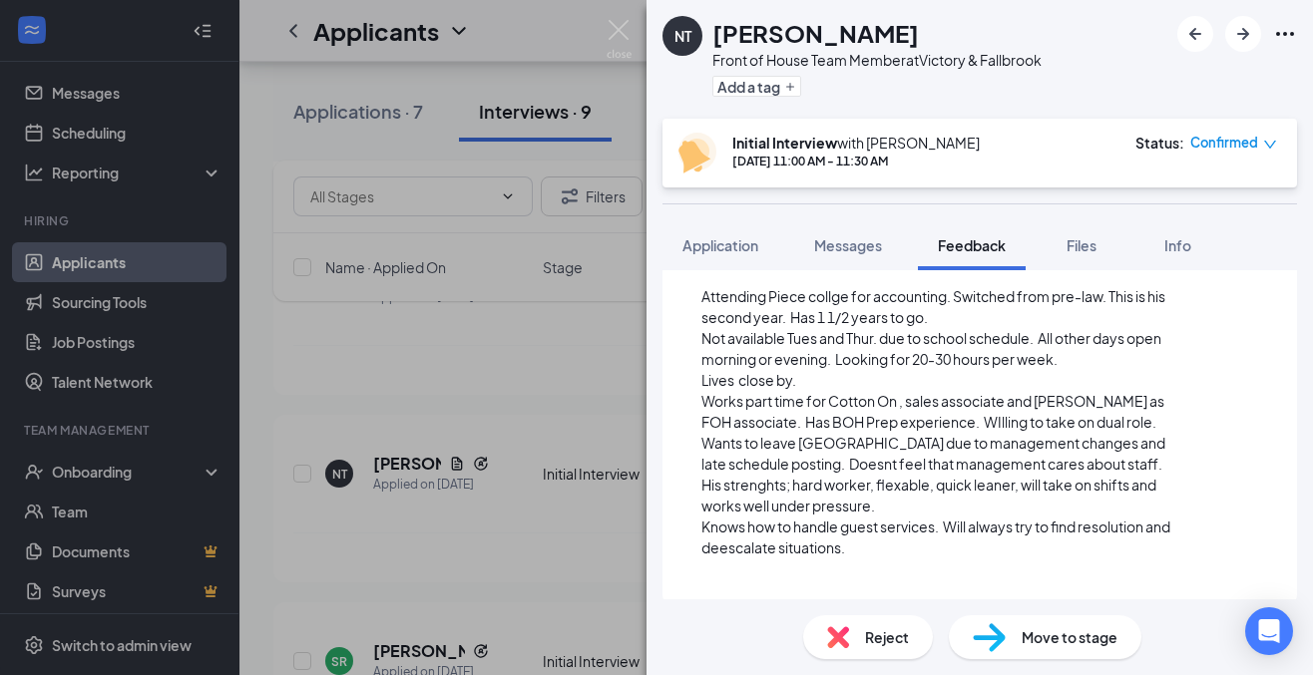
scroll to position [234, 0]
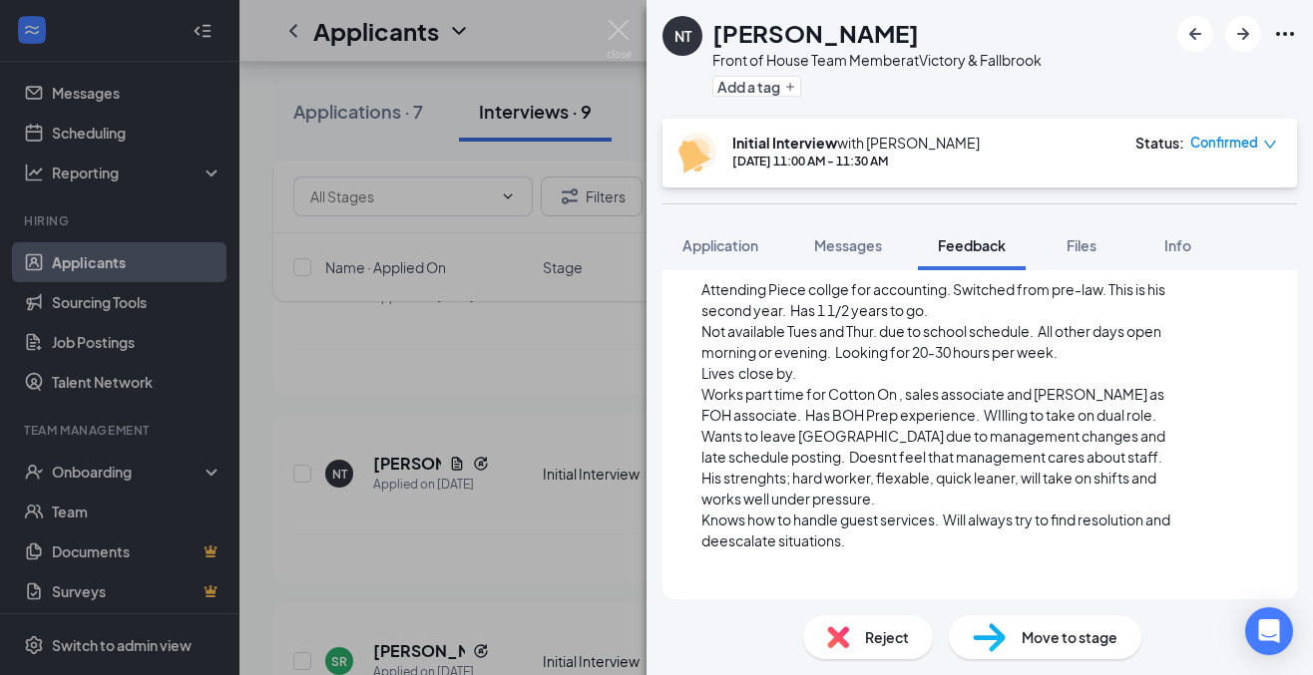
click at [892, 548] on div "Knows how to handle guest services. Will always try to find resolution and dees…" at bounding box center [937, 531] width 472 height 42
click at [965, 310] on div "Attending Piece collge for accounting. Switched from pre-law. This is his secon…" at bounding box center [937, 300] width 472 height 42
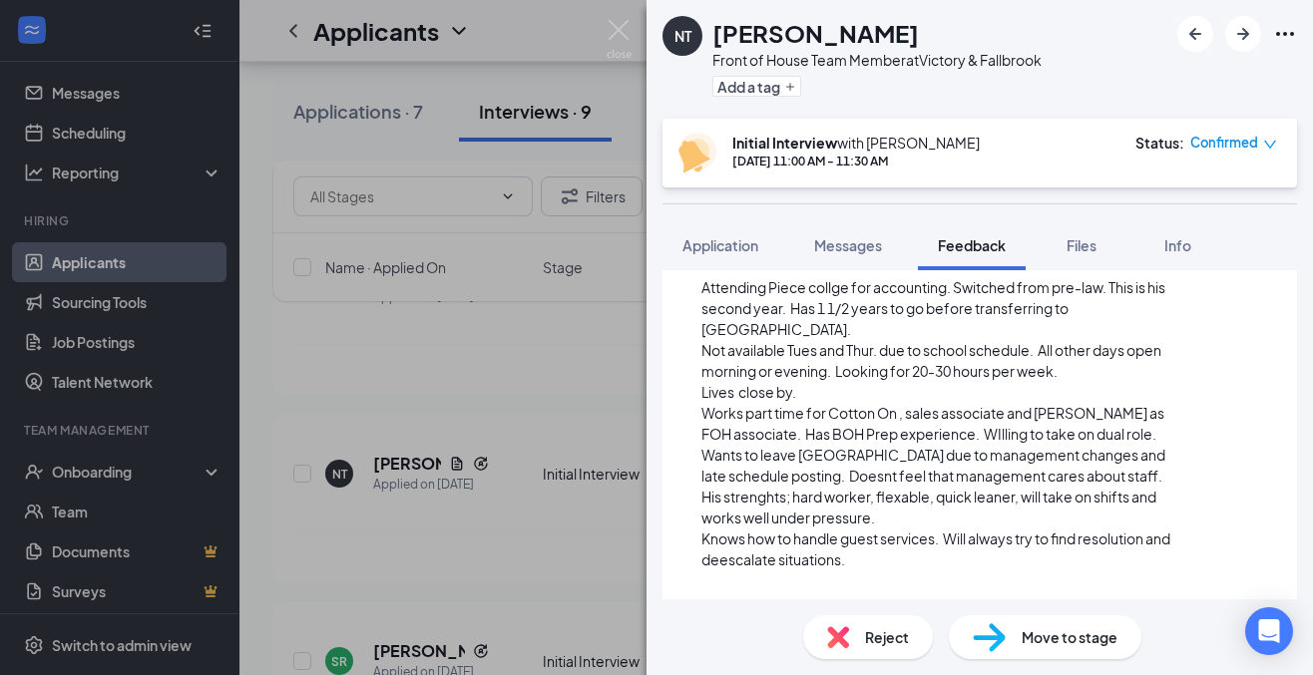
scroll to position [255, 0]
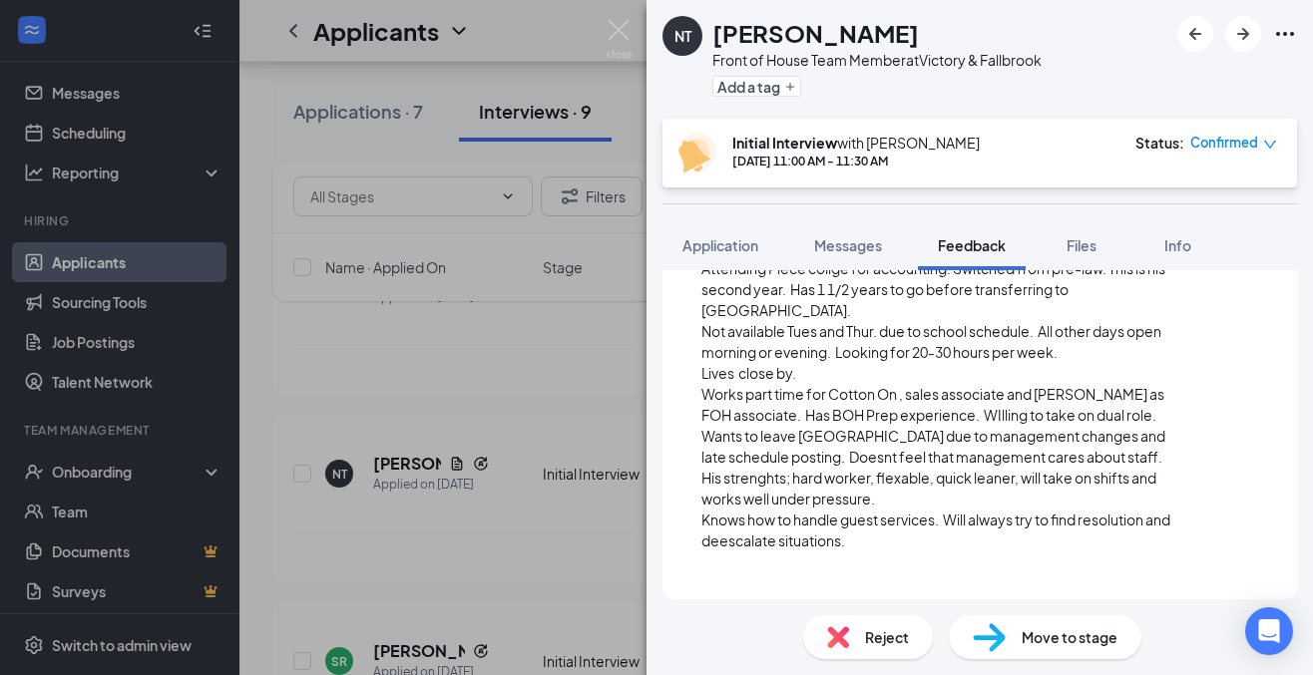
click at [703, 393] on span "Works part time for Cotton On , sales associate and [PERSON_NAME] as FOH associ…" at bounding box center [934, 425] width 466 height 81
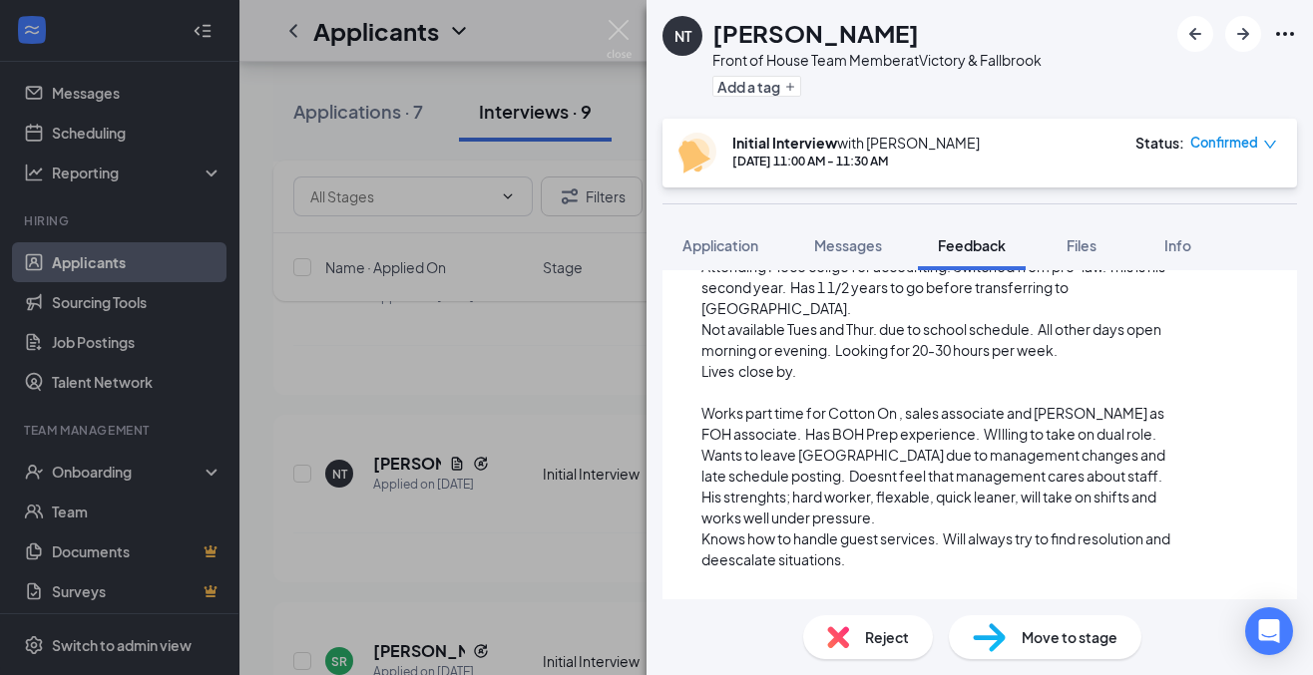
scroll to position [276, 0]
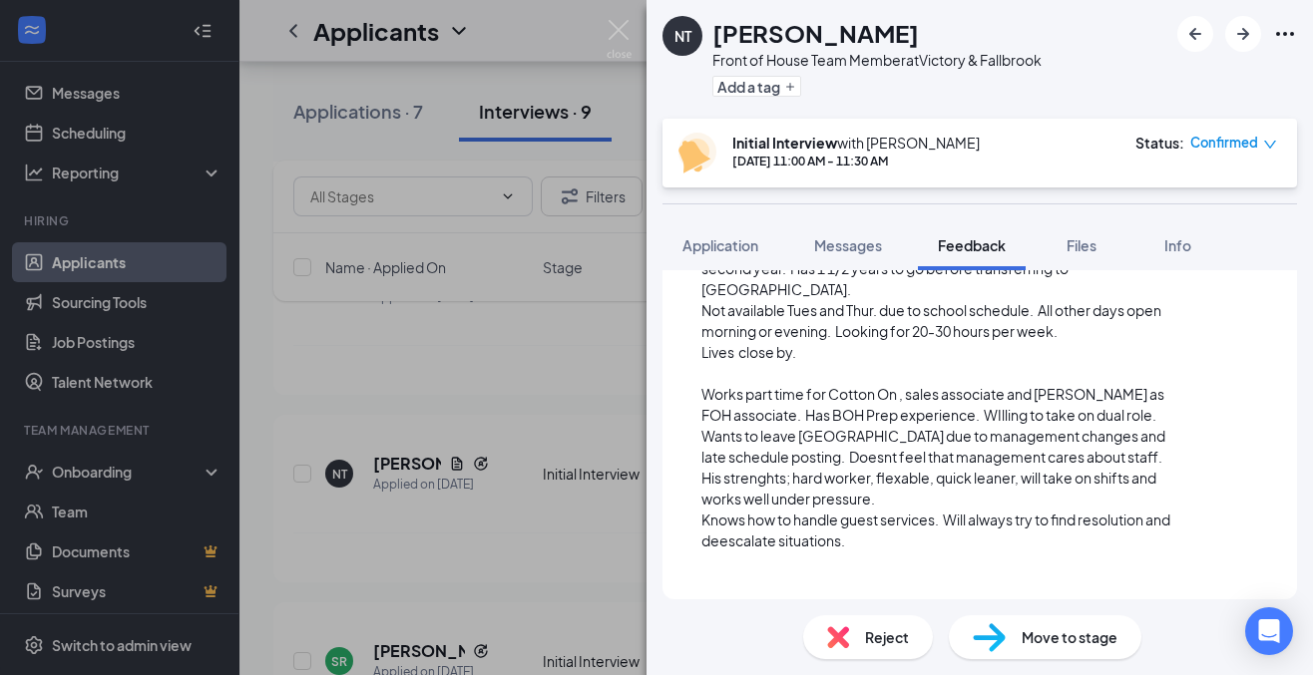
click at [702, 479] on span "His strenghts; hard worker, flexable, quick leaner, will take on shifts and wor…" at bounding box center [929, 488] width 457 height 39
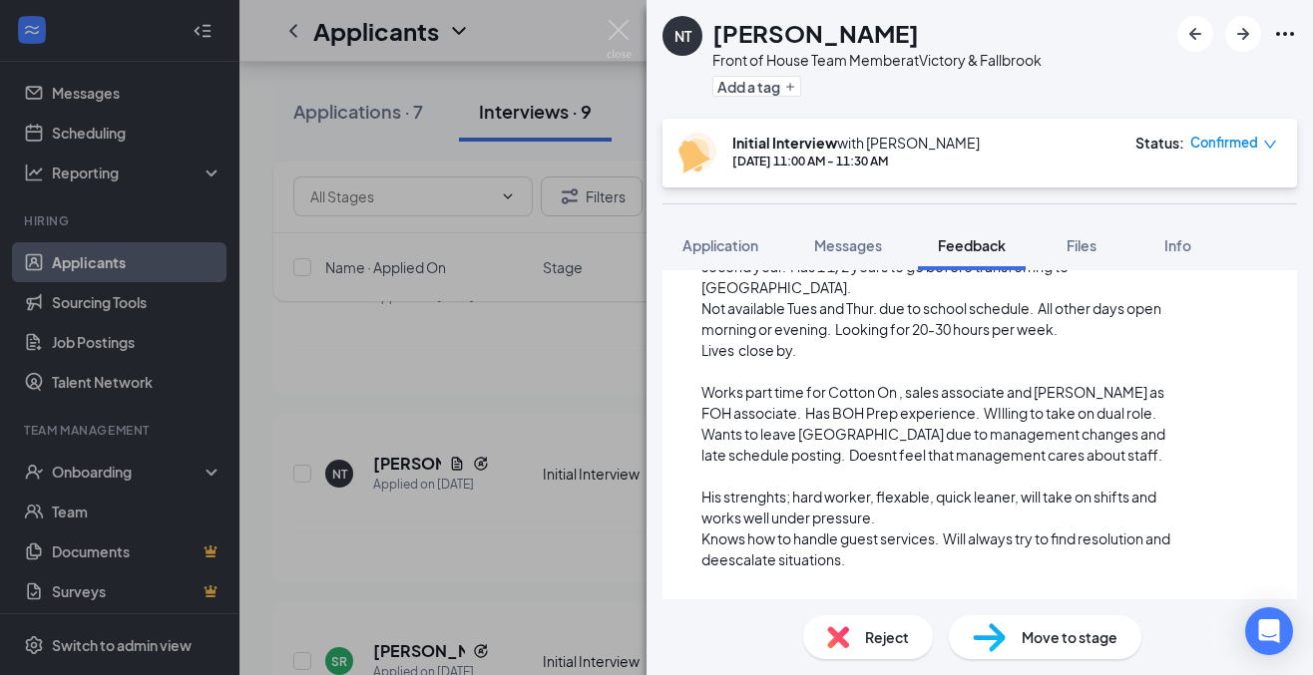
scroll to position [297, 0]
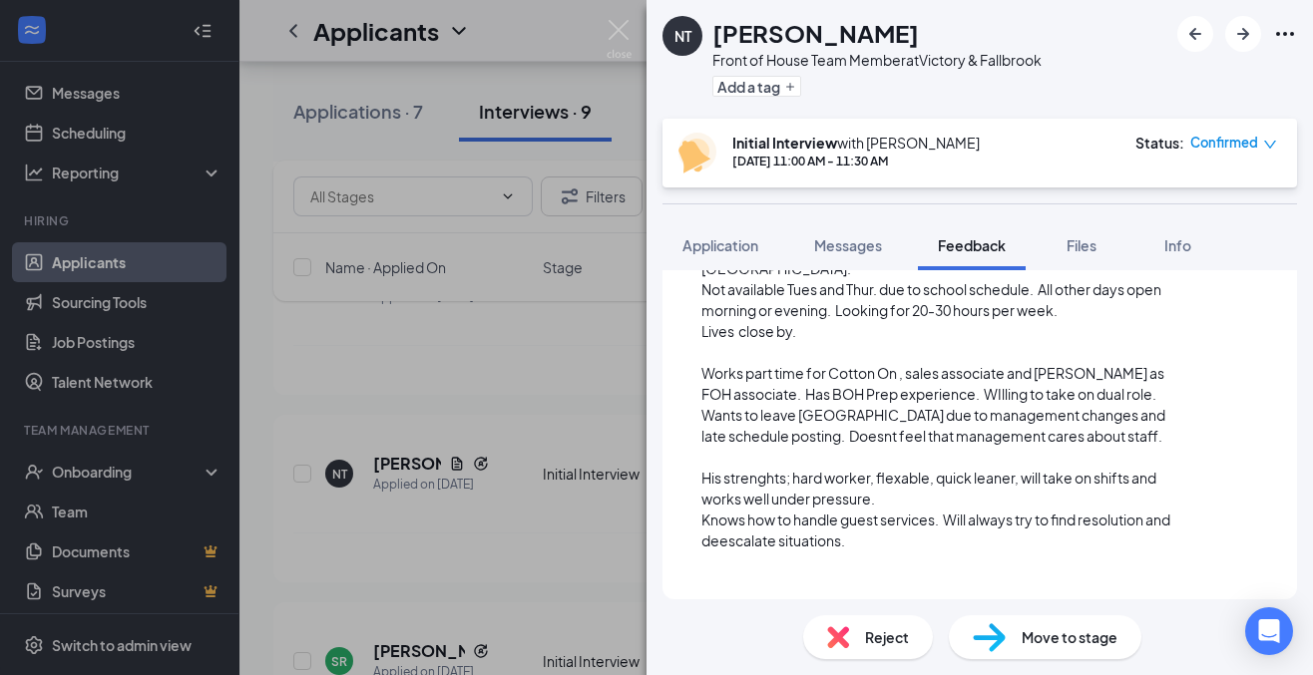
click at [896, 540] on div "Knows how to handle guest services. Will always try to find resolution and dees…" at bounding box center [937, 531] width 472 height 42
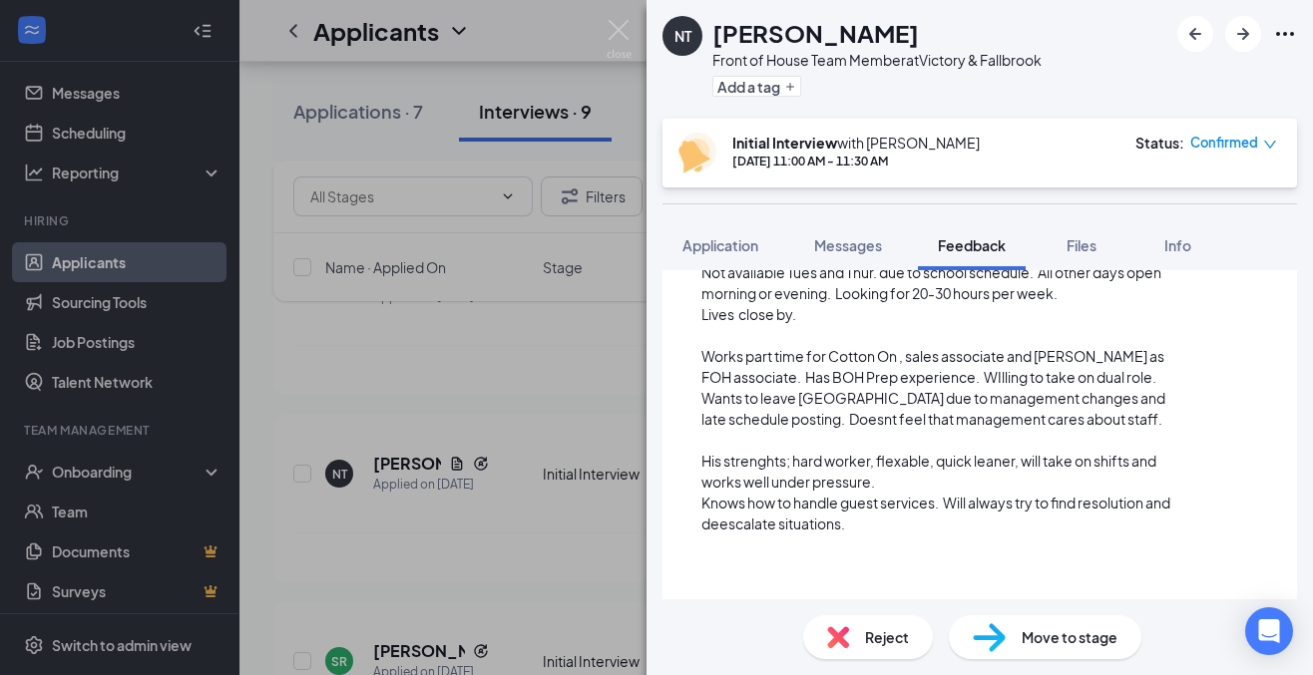
scroll to position [339, 0]
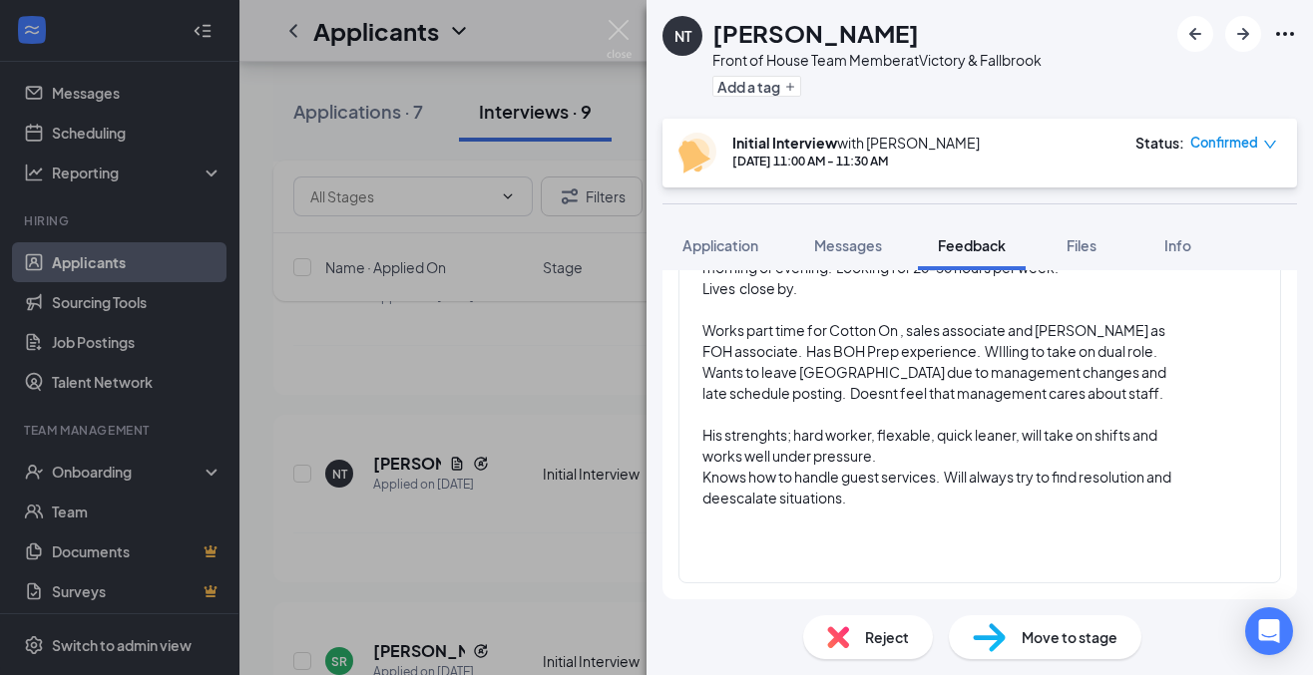
click at [1073, 641] on span "Move to stage" at bounding box center [1069, 637] width 96 height 22
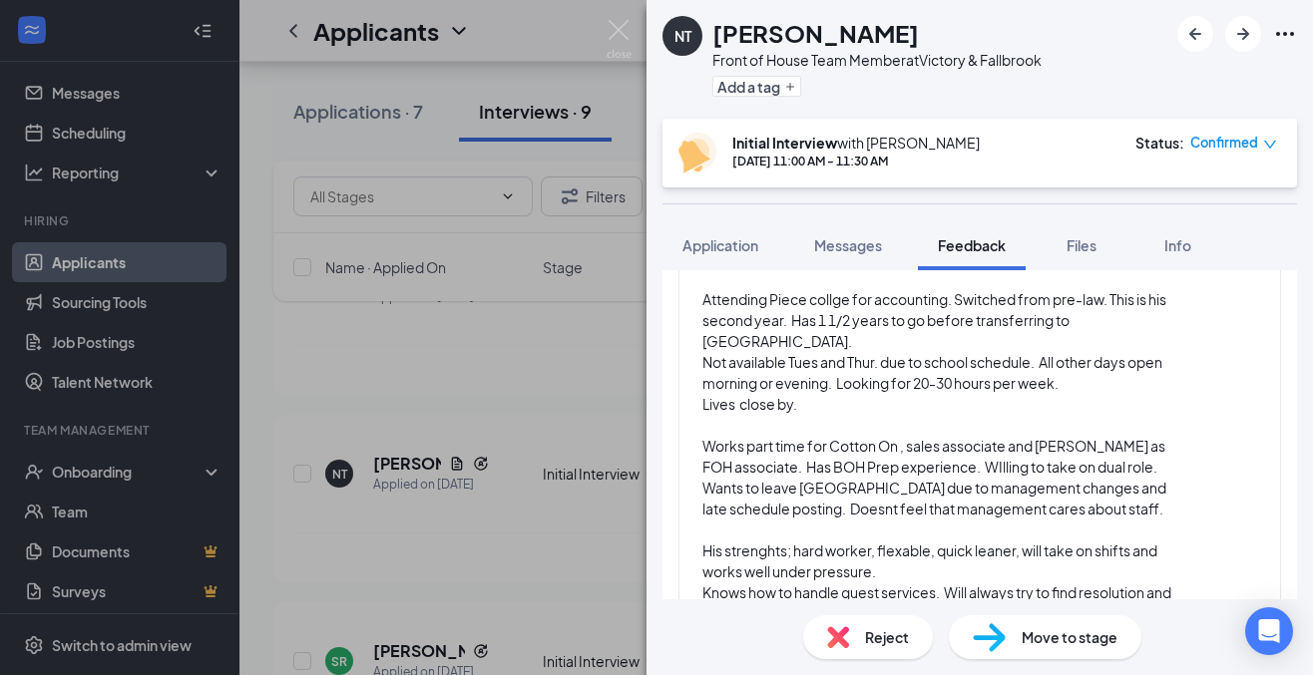
scroll to position [213, 0]
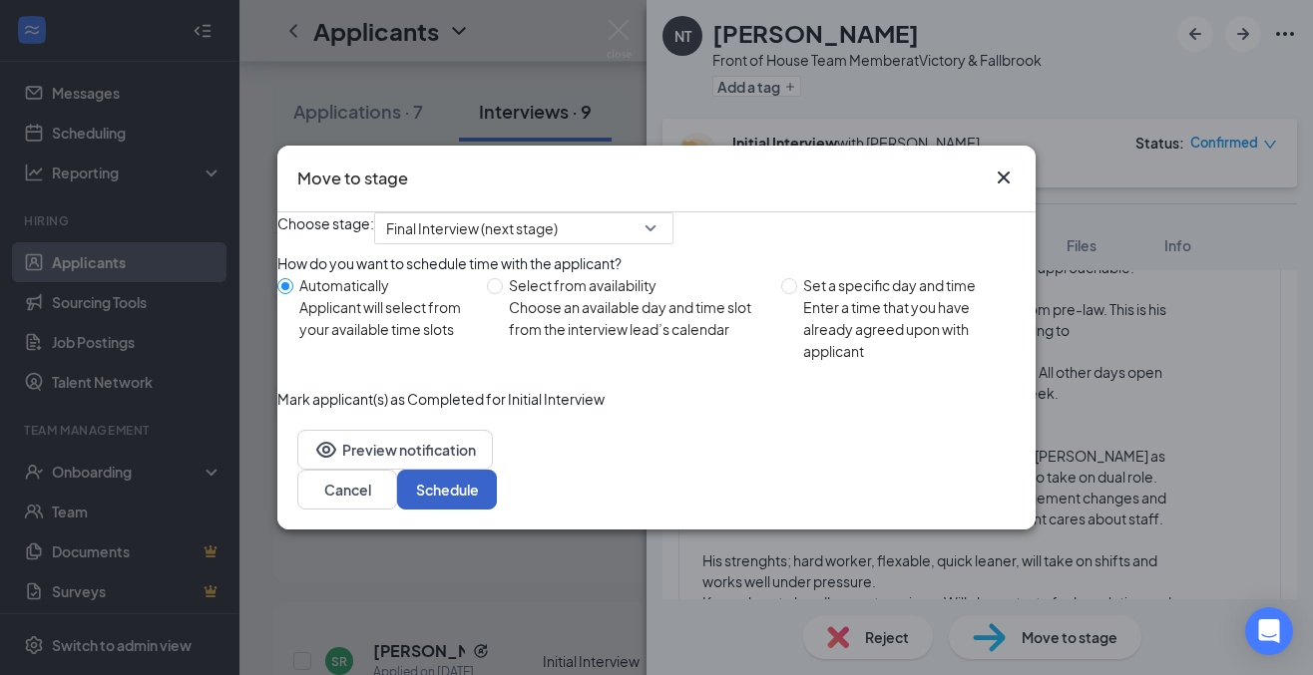
click at [497, 510] on button "Schedule" at bounding box center [447, 490] width 100 height 40
